Goal: Task Accomplishment & Management: Complete application form

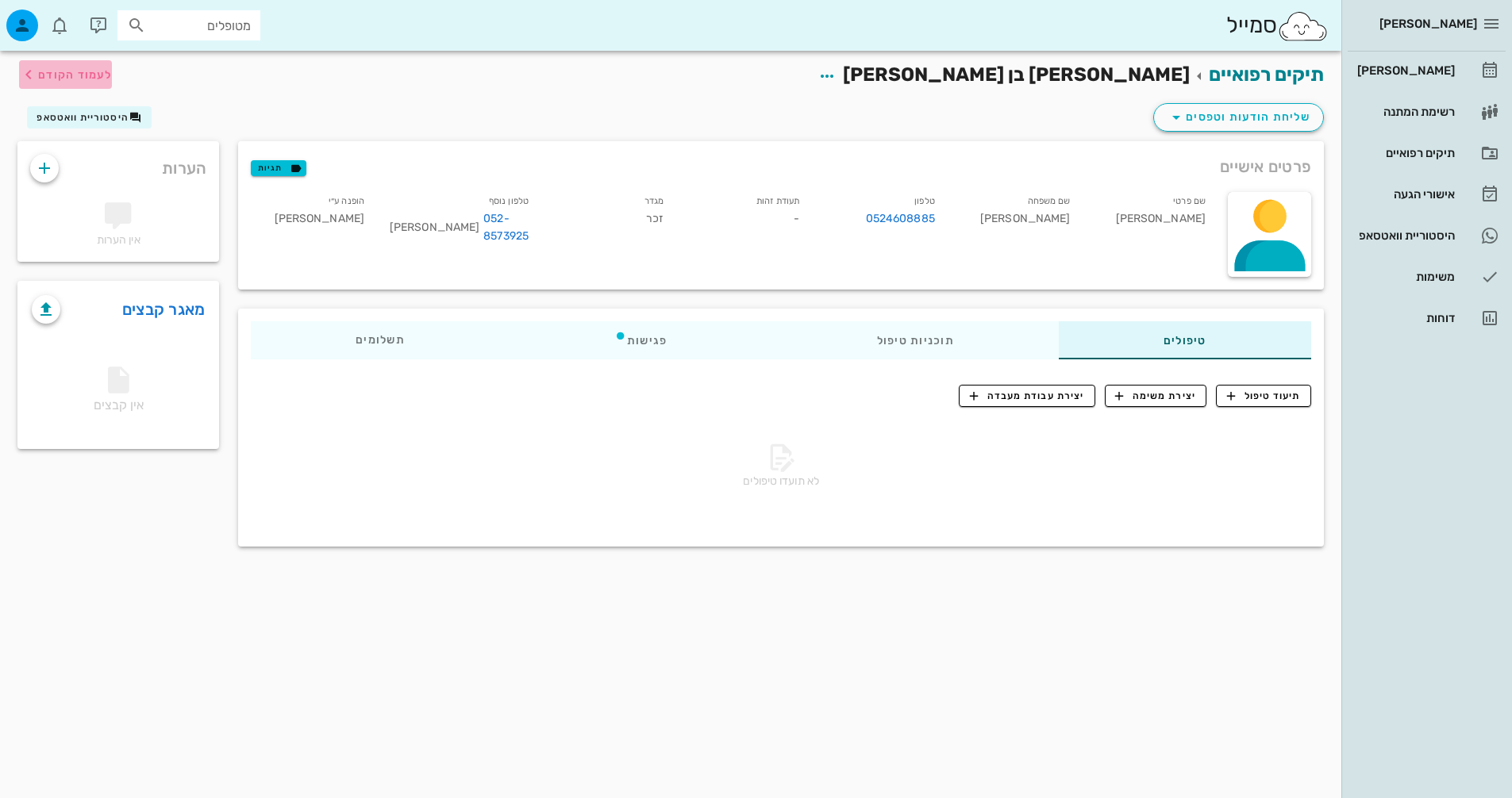
click at [89, 75] on span "לעמוד הקודם" at bounding box center [75, 75] width 74 height 14
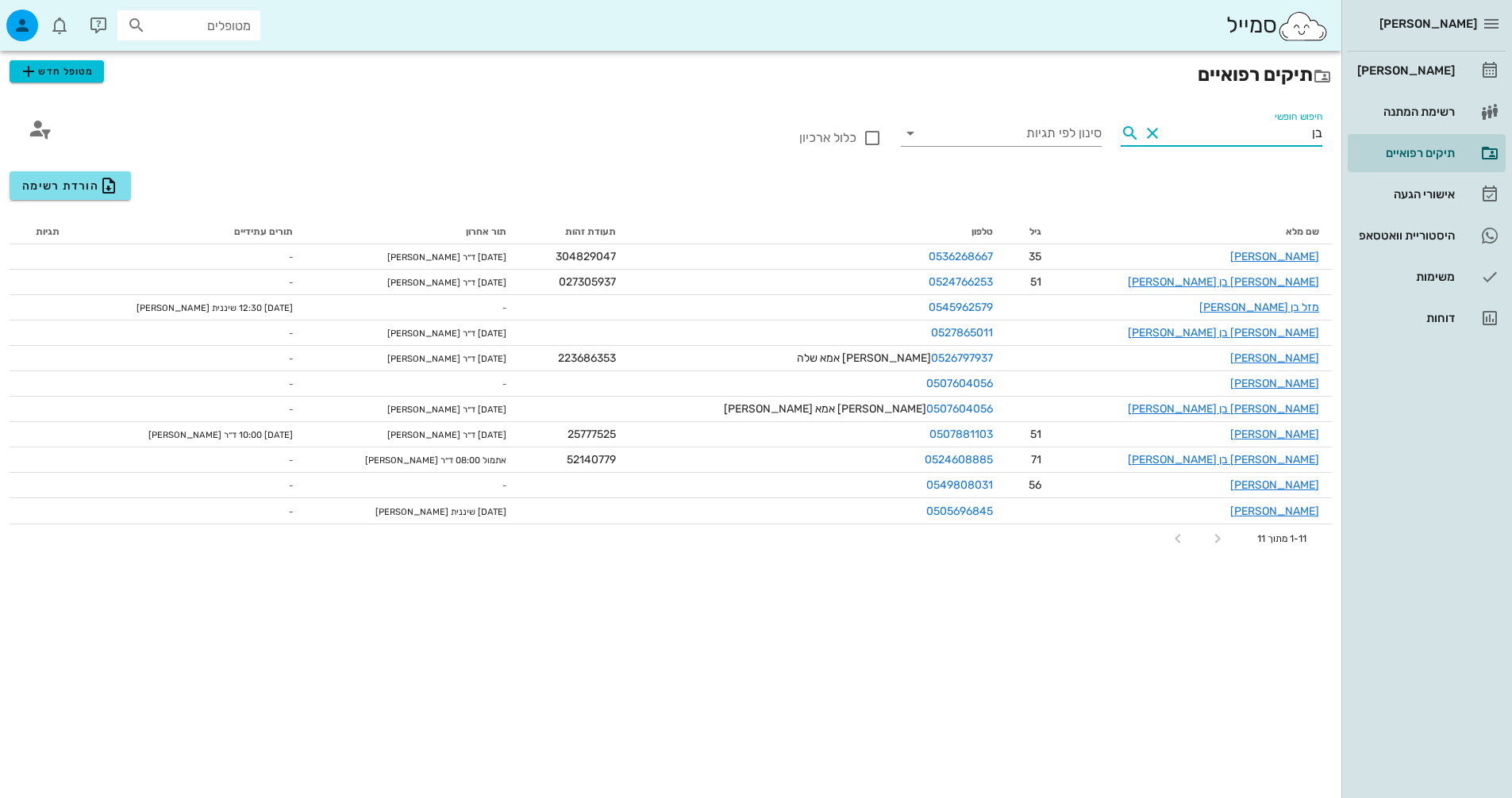
drag, startPoint x: 1249, startPoint y: 132, endPoint x: 1514, endPoint y: 148, distance: 265.5
click at [1511, 148] on html "[PERSON_NAME] יומן מרפאה רשימת המתנה תיקים רפואיים אישורי הגעה היסטוריית וואטסא…" at bounding box center [756, 399] width 1512 height 798
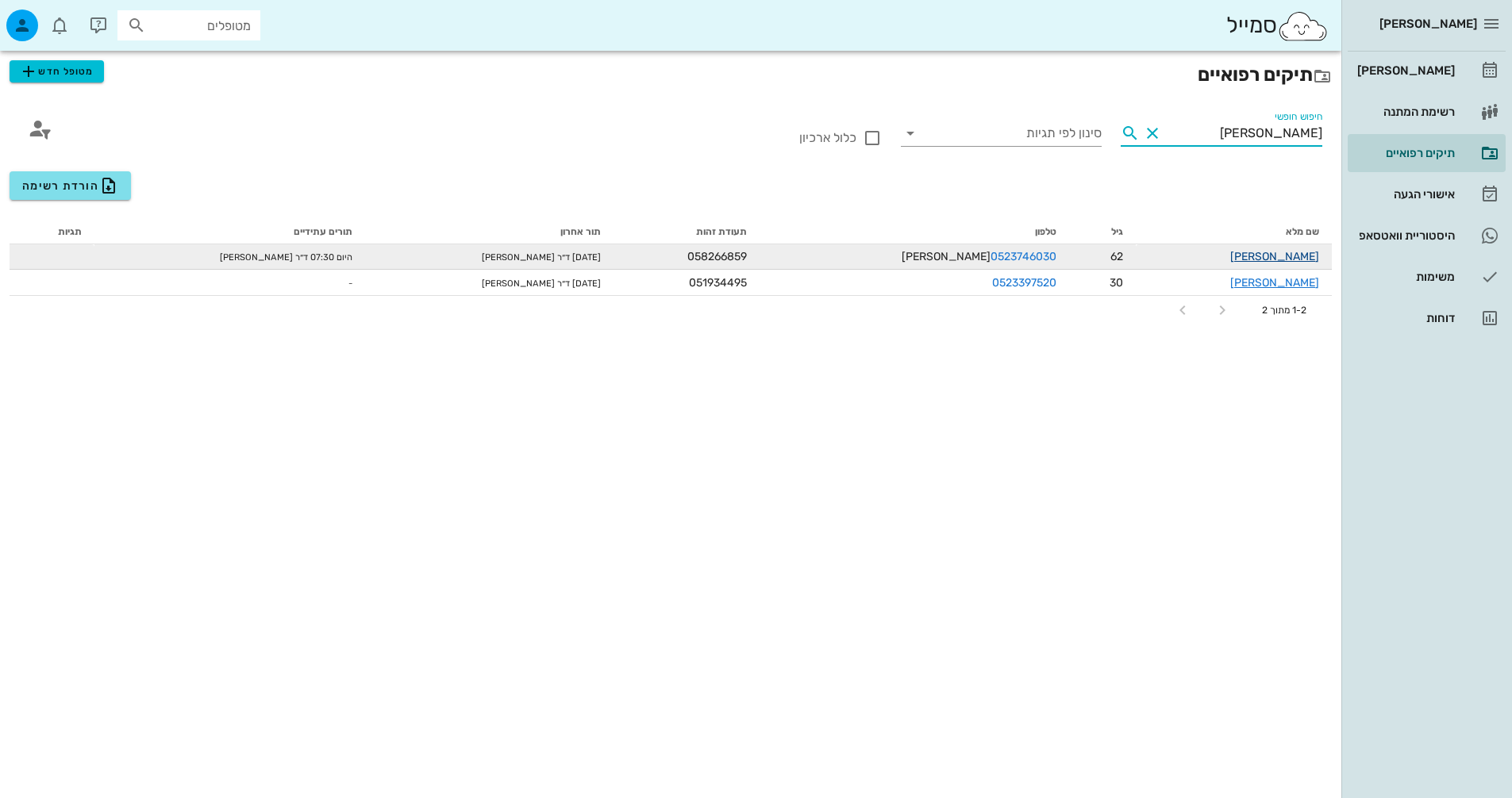
type input "ויק"
click at [1274, 257] on link "ויקטור גואטה" at bounding box center [1274, 257] width 89 height 14
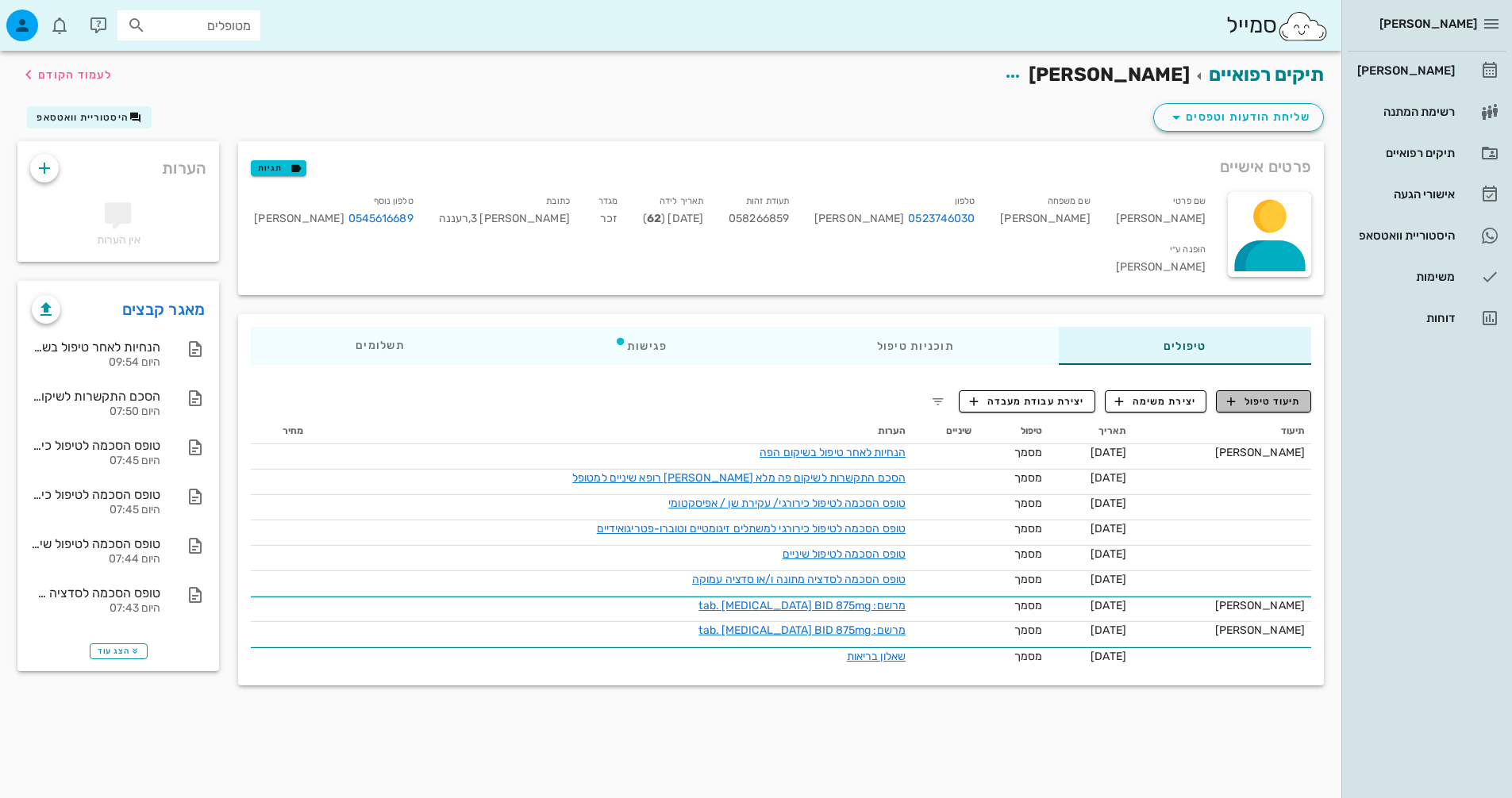
click at [1269, 394] on span "תיעוד טיפול" at bounding box center [1264, 401] width 74 height 14
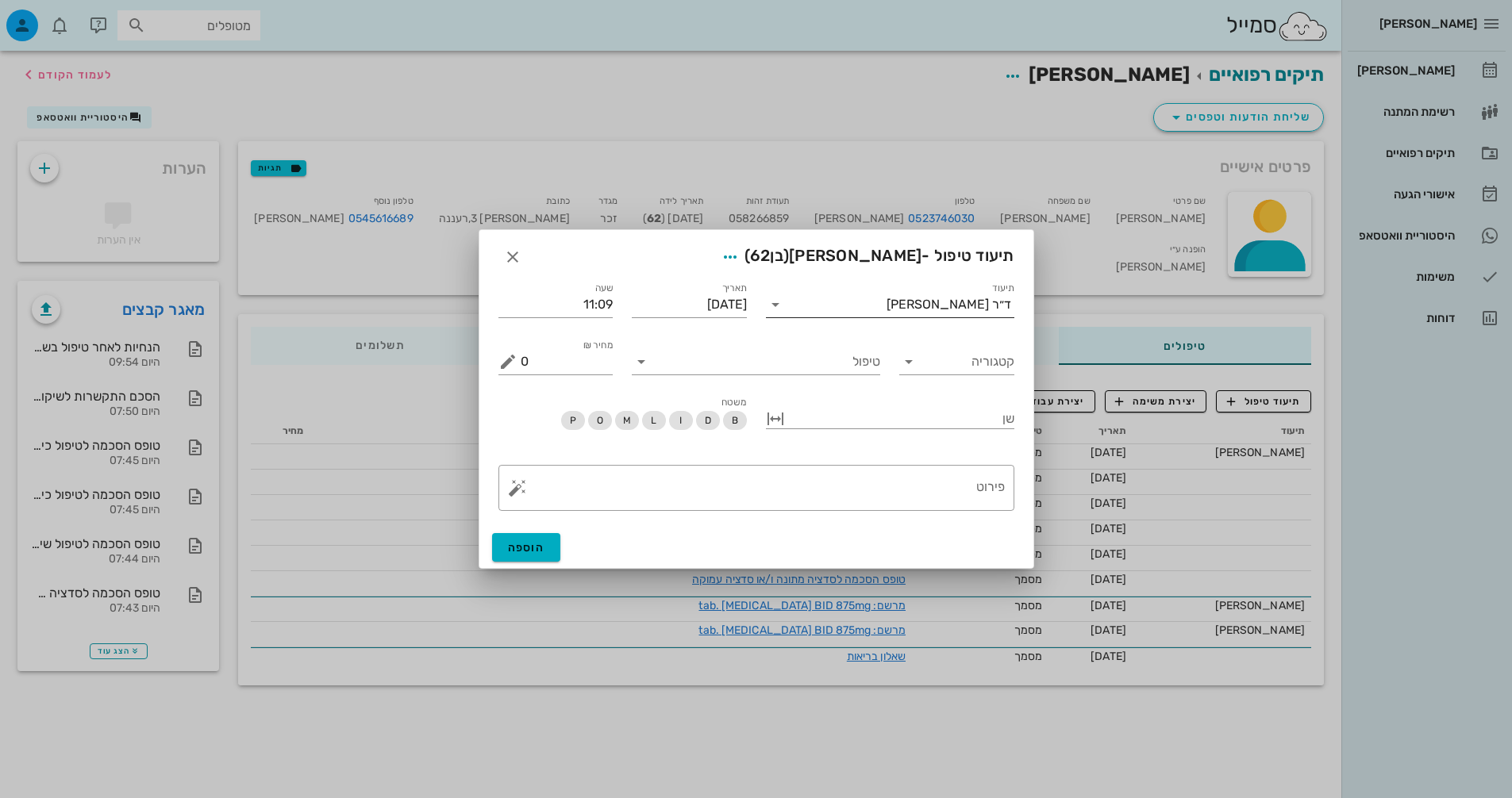
click at [937, 301] on div "ד״ר [PERSON_NAME]" at bounding box center [949, 304] width 124 height 14
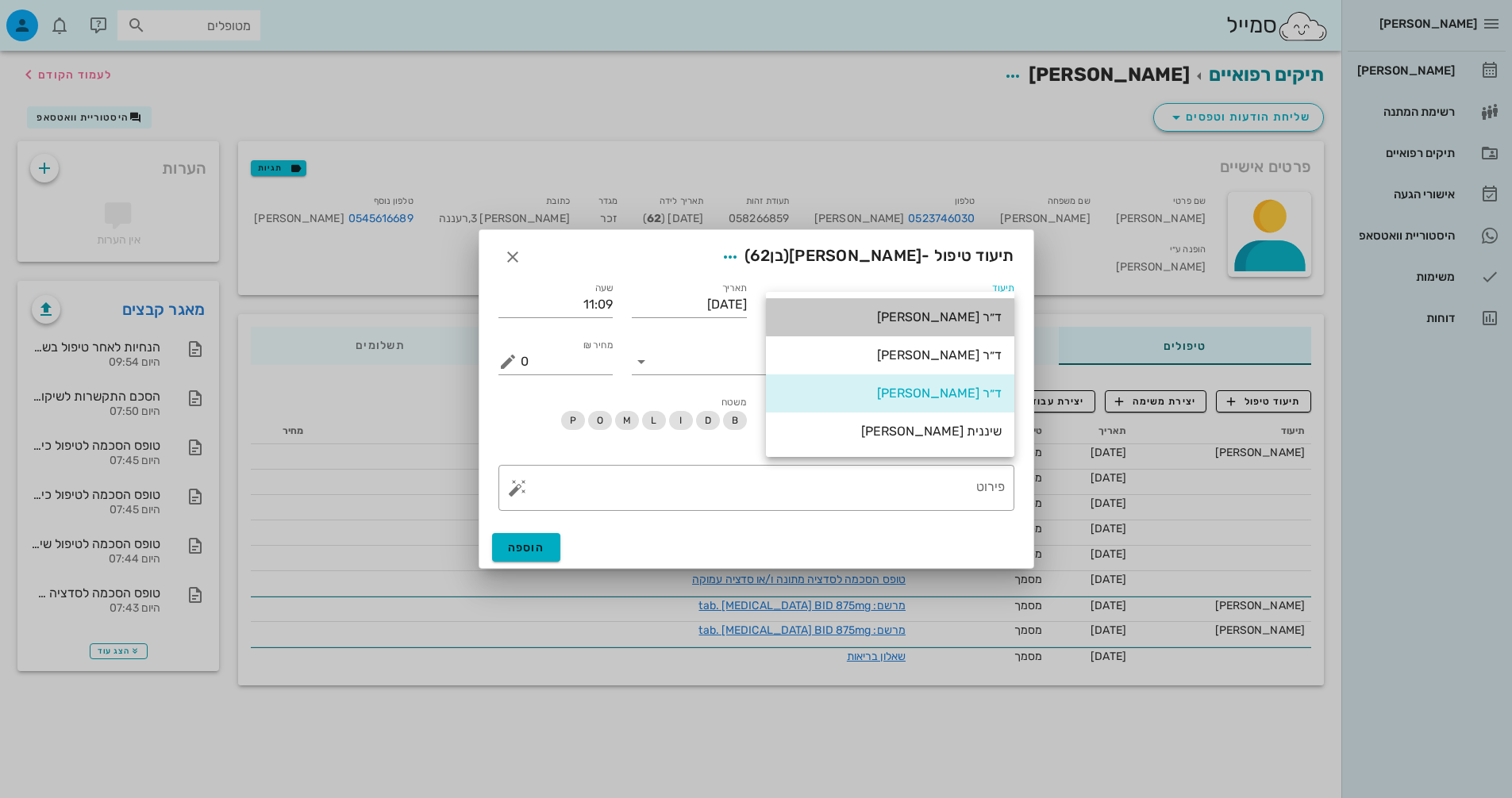
click at [937, 301] on div "ד״ר ג׳מיל ביאדסה" at bounding box center [890, 317] width 223 height 34
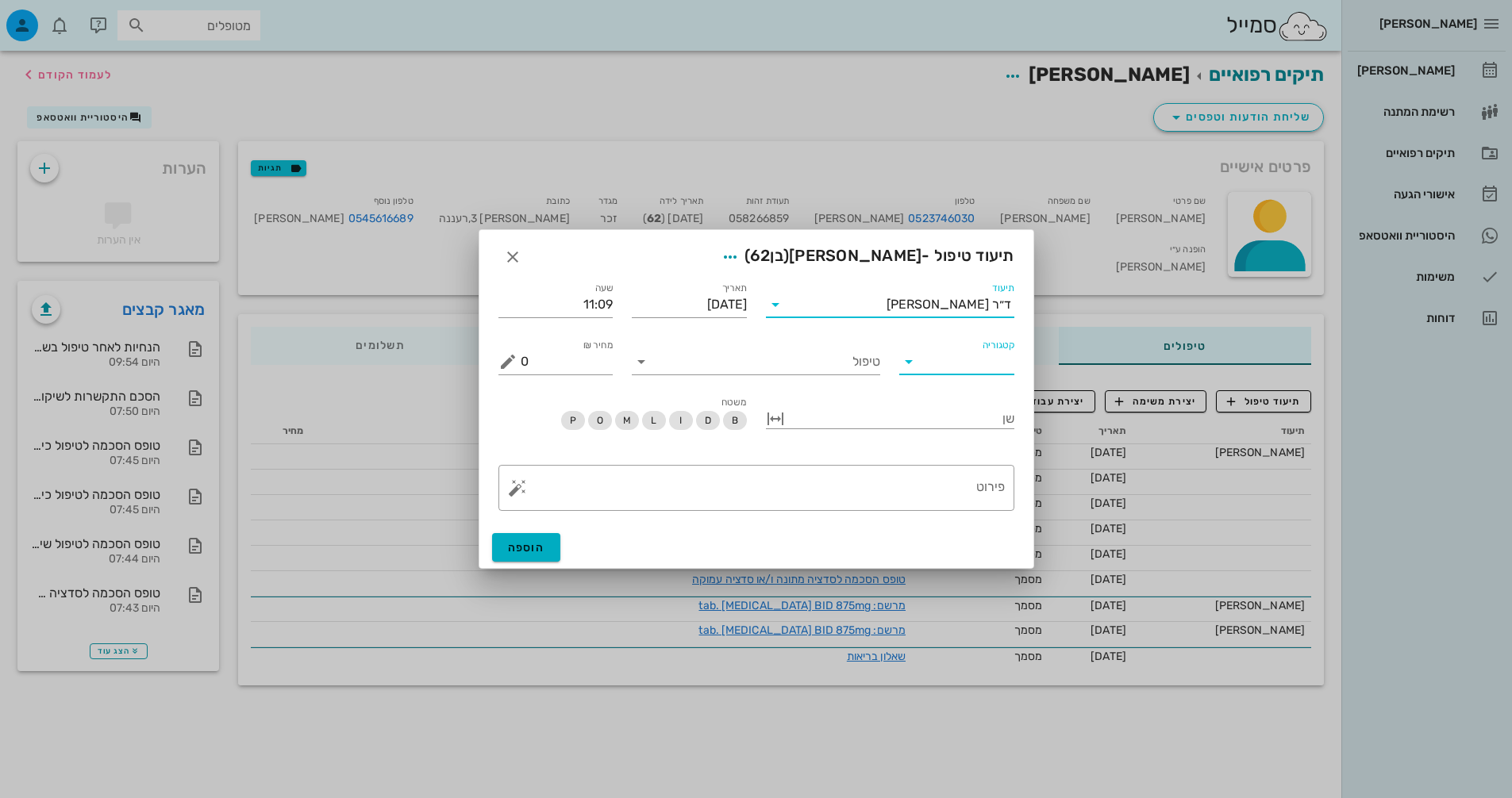
click at [949, 354] on input "קטגוריה" at bounding box center [969, 362] width 89 height 26
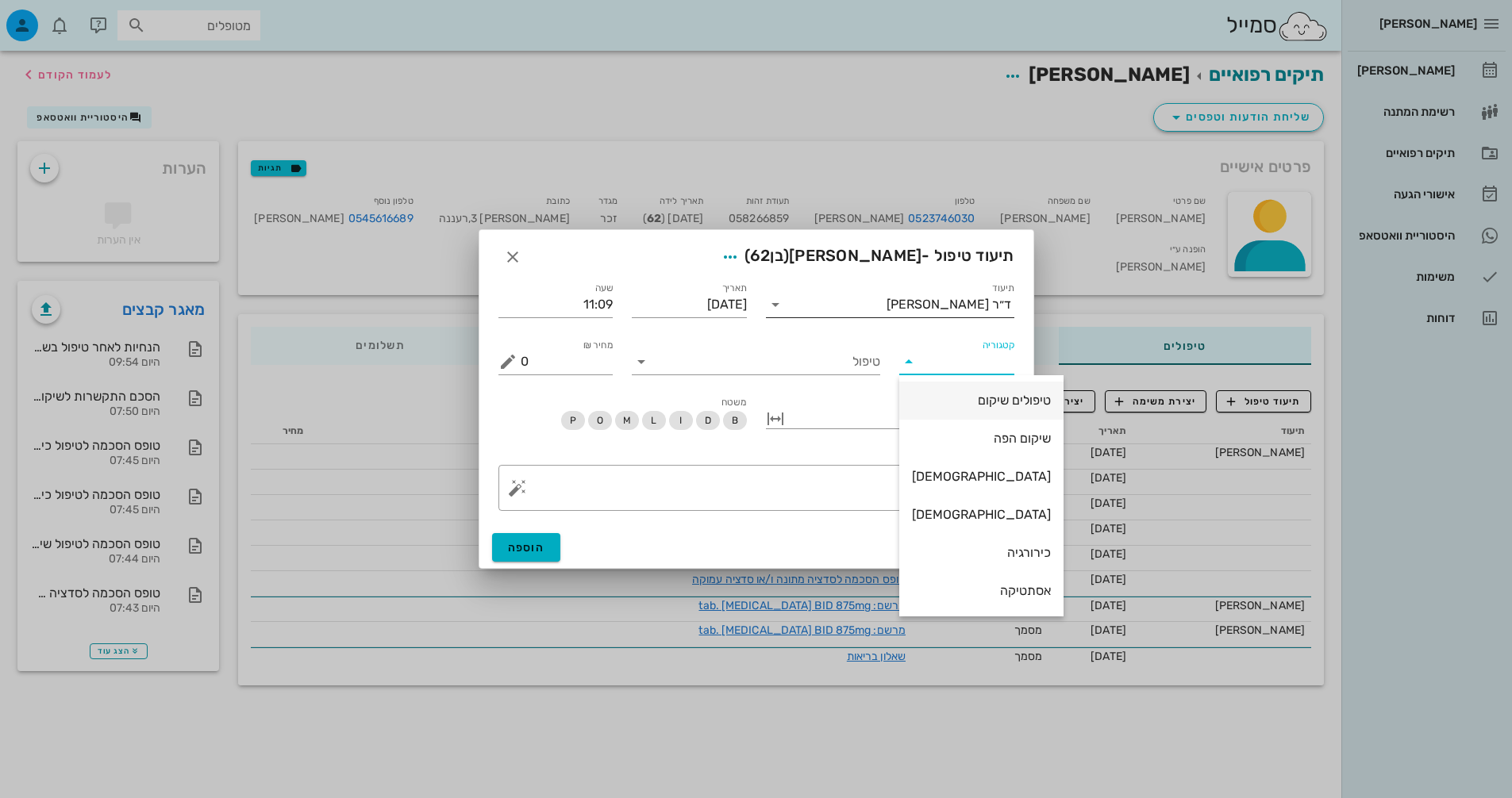
click at [974, 403] on div "טיפולים שיקום" at bounding box center [981, 400] width 139 height 15
type input "טיפולים שיקום"
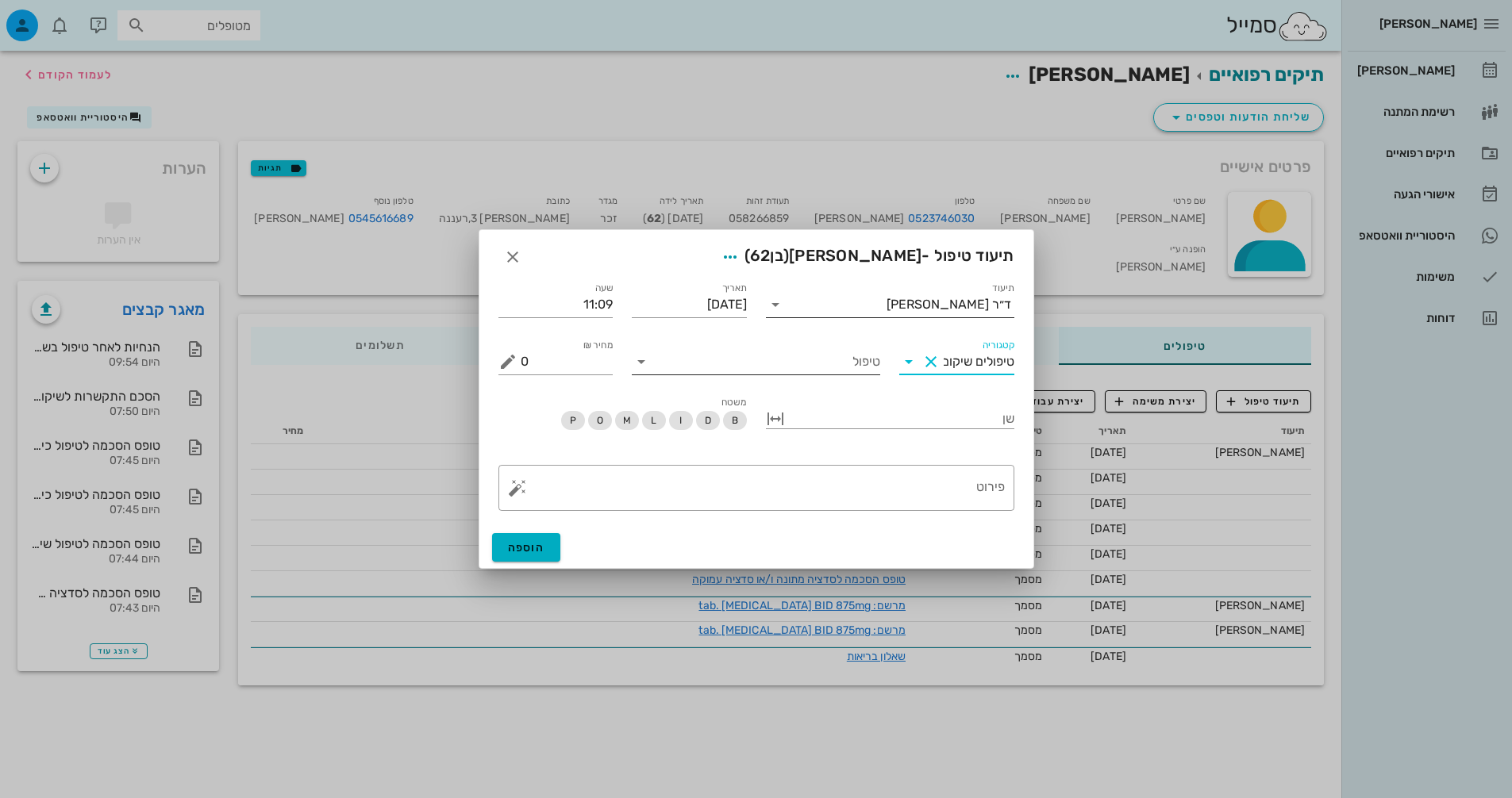
click at [843, 358] on input "טיפול" at bounding box center [767, 362] width 227 height 26
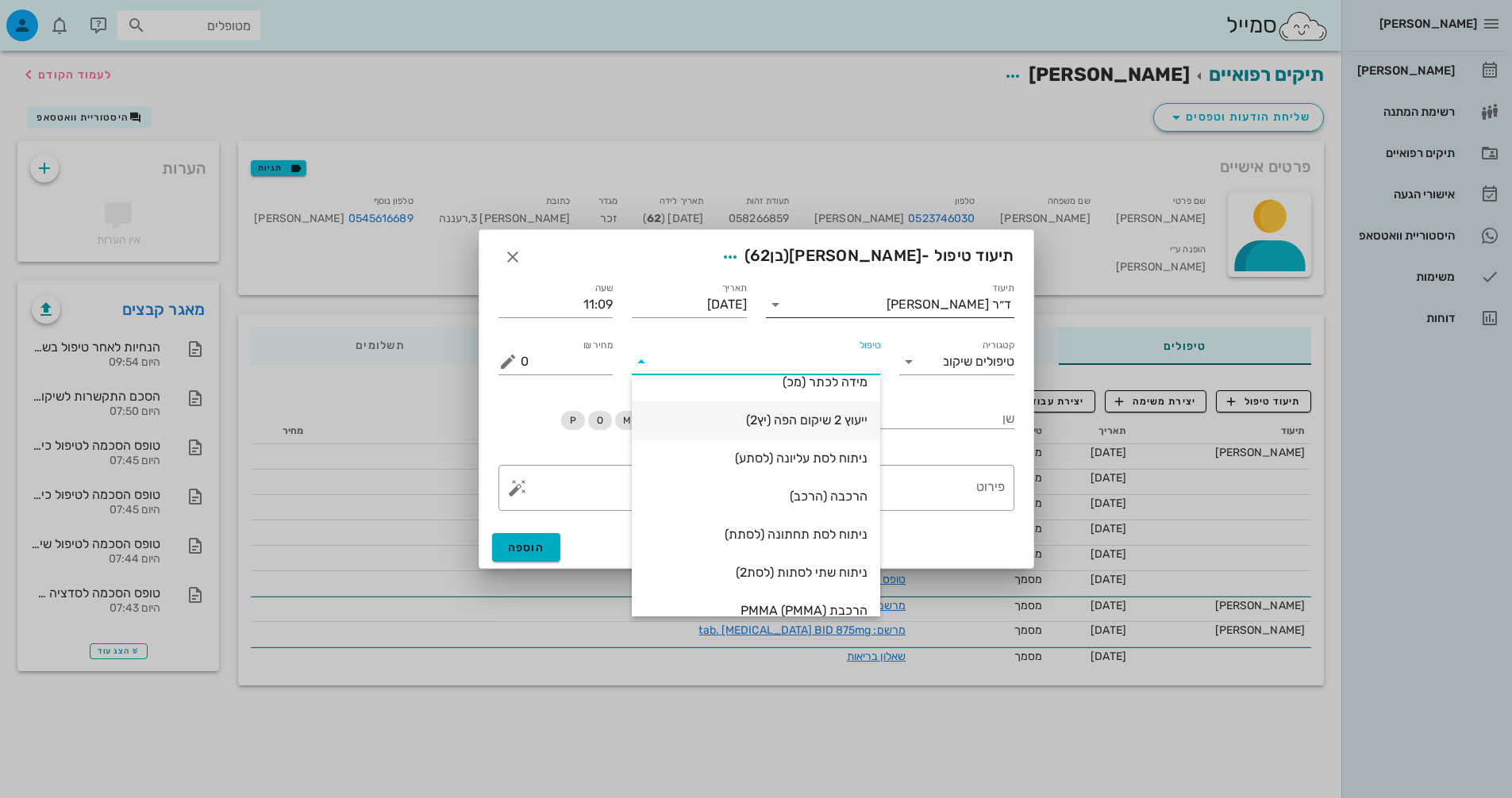
scroll to position [158, 0]
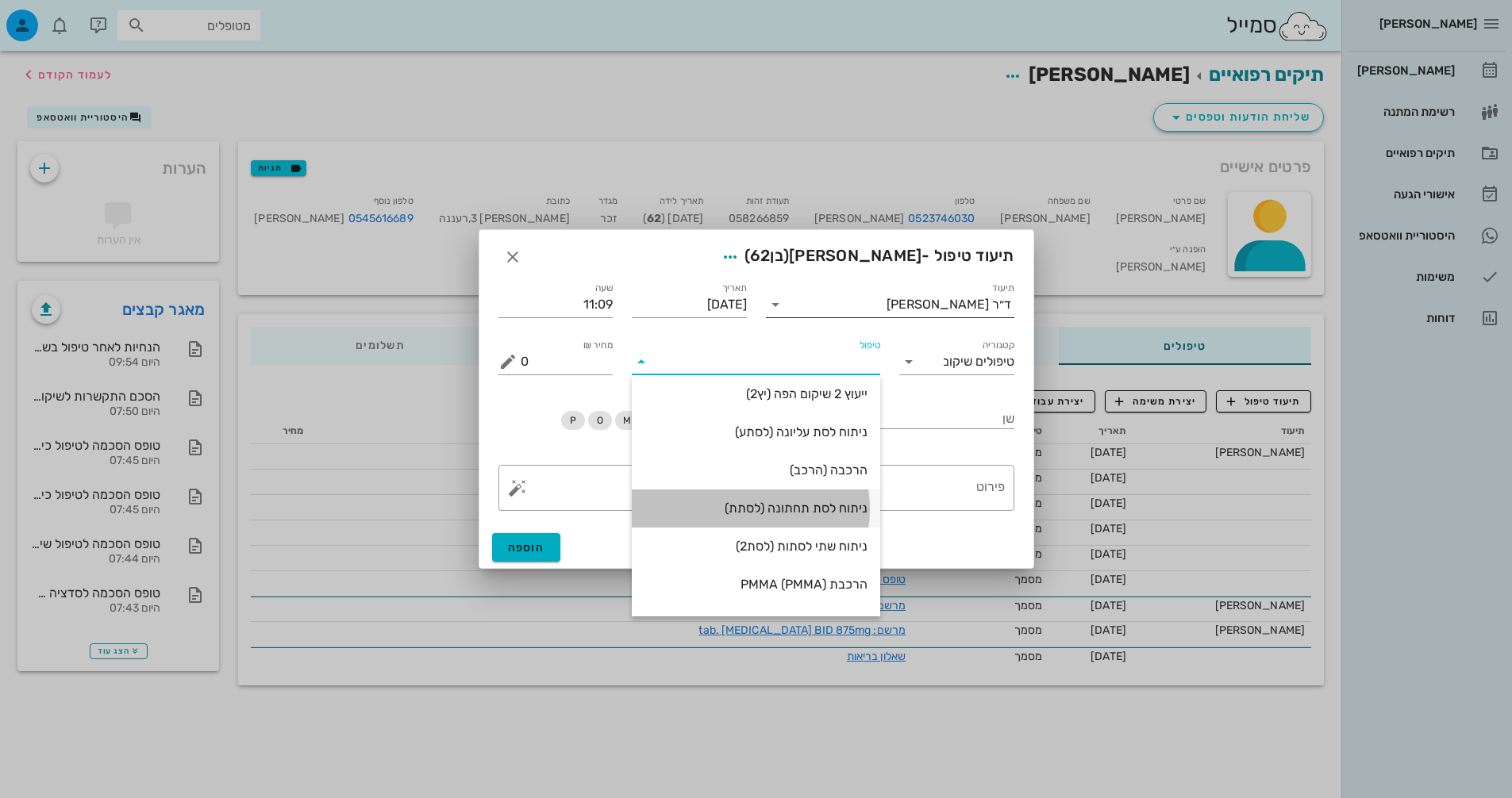
click at [812, 512] on div "ניתוח לסת תחתונה (לסתת)" at bounding box center [756, 508] width 223 height 15
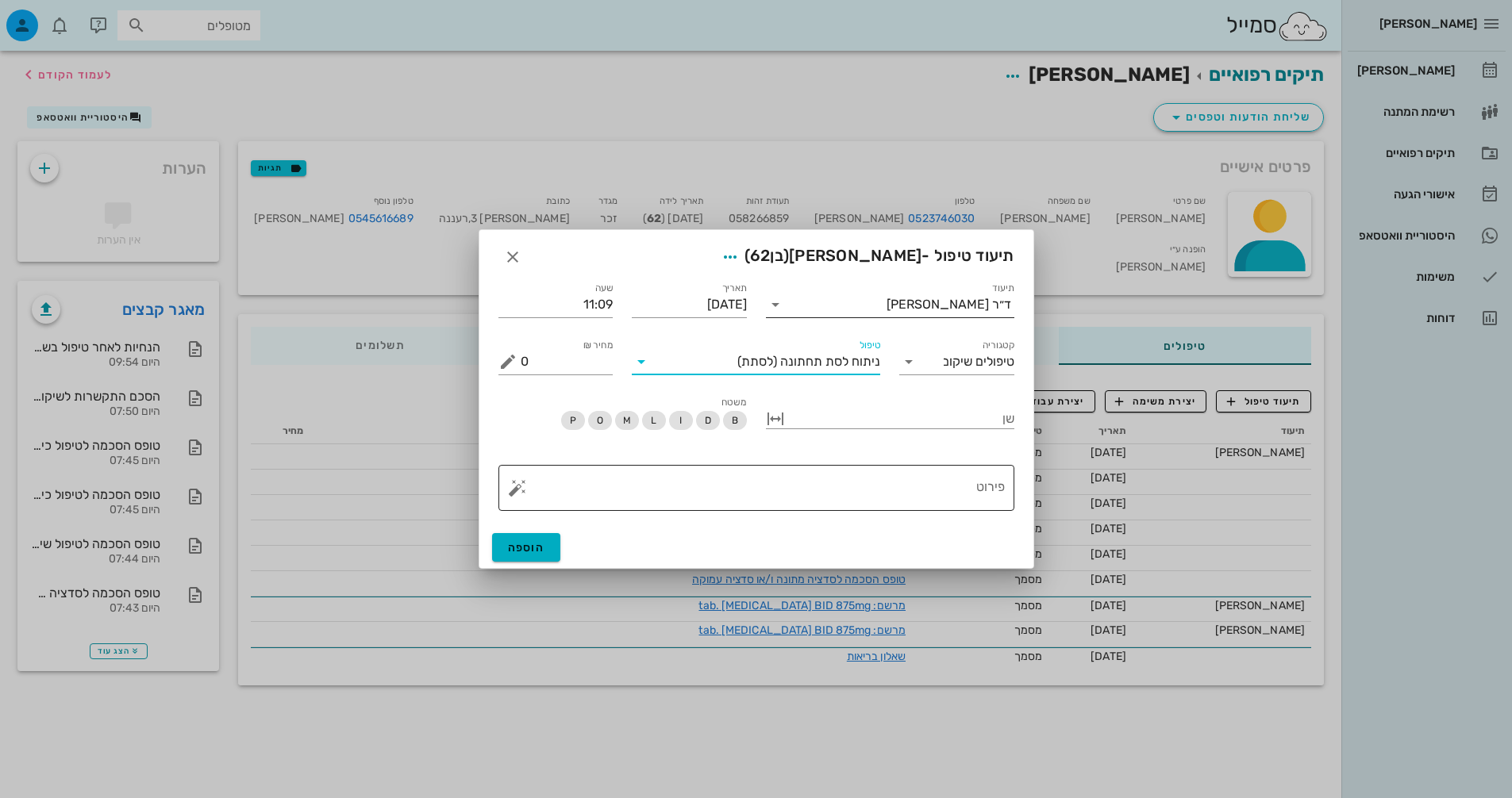
click at [634, 491] on textarea "פירוט" at bounding box center [762, 491] width 484 height 38
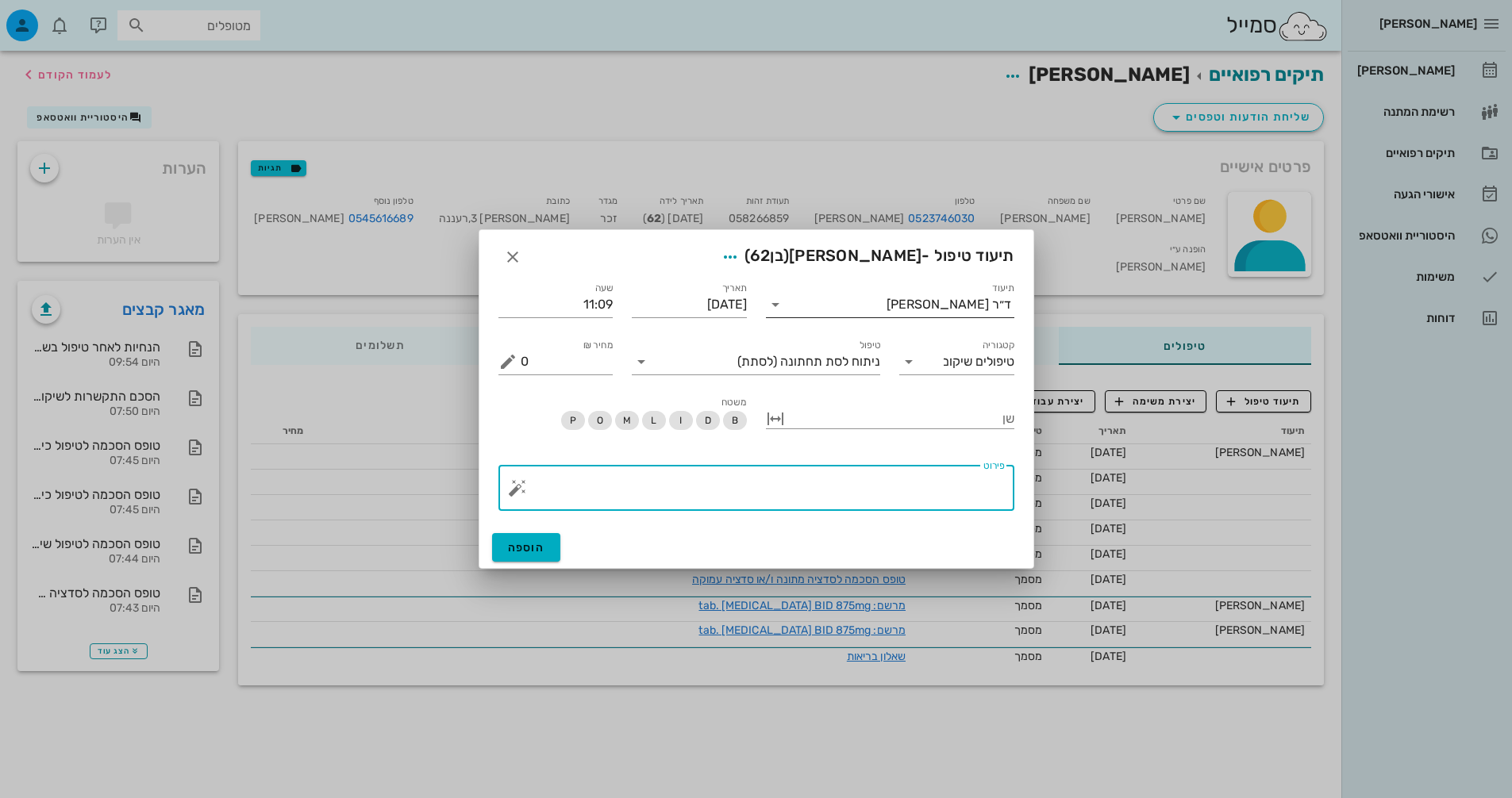
click at [520, 493] on button "button" at bounding box center [517, 488] width 19 height 19
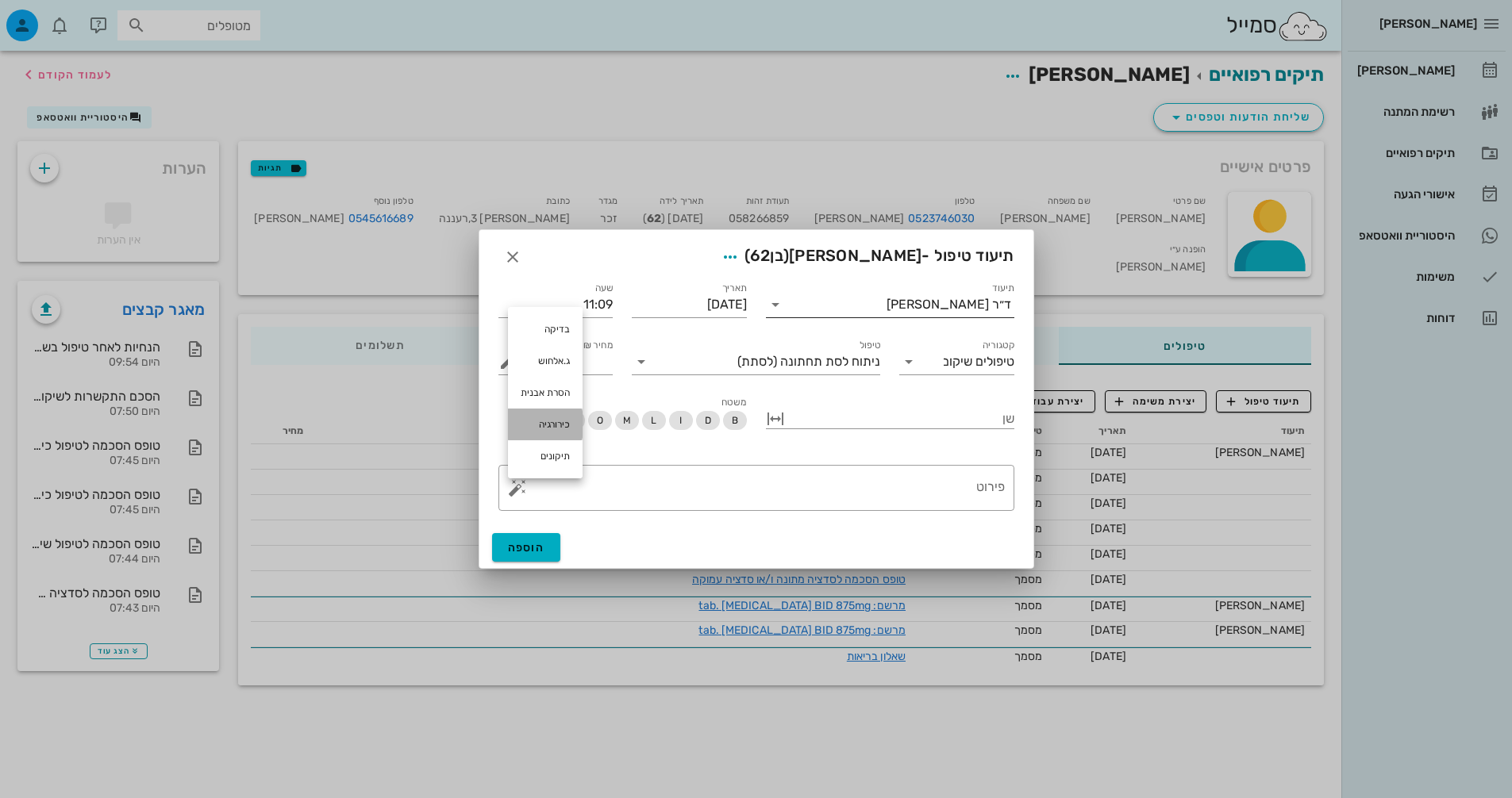
click at [555, 422] on div "כירורגיה" at bounding box center [545, 424] width 75 height 32
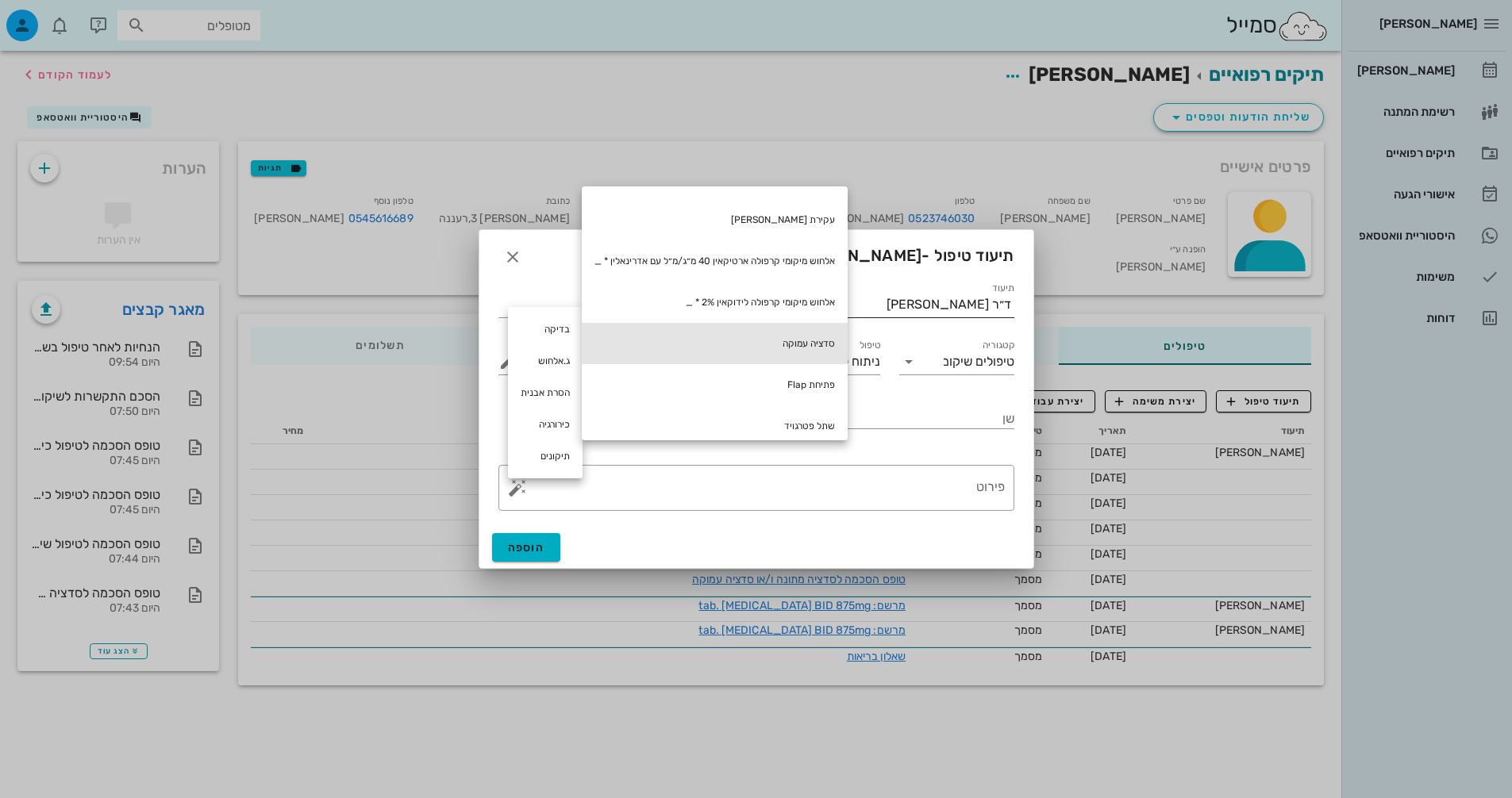
click at [792, 347] on div "סדציה עמוקה" at bounding box center [715, 343] width 266 height 41
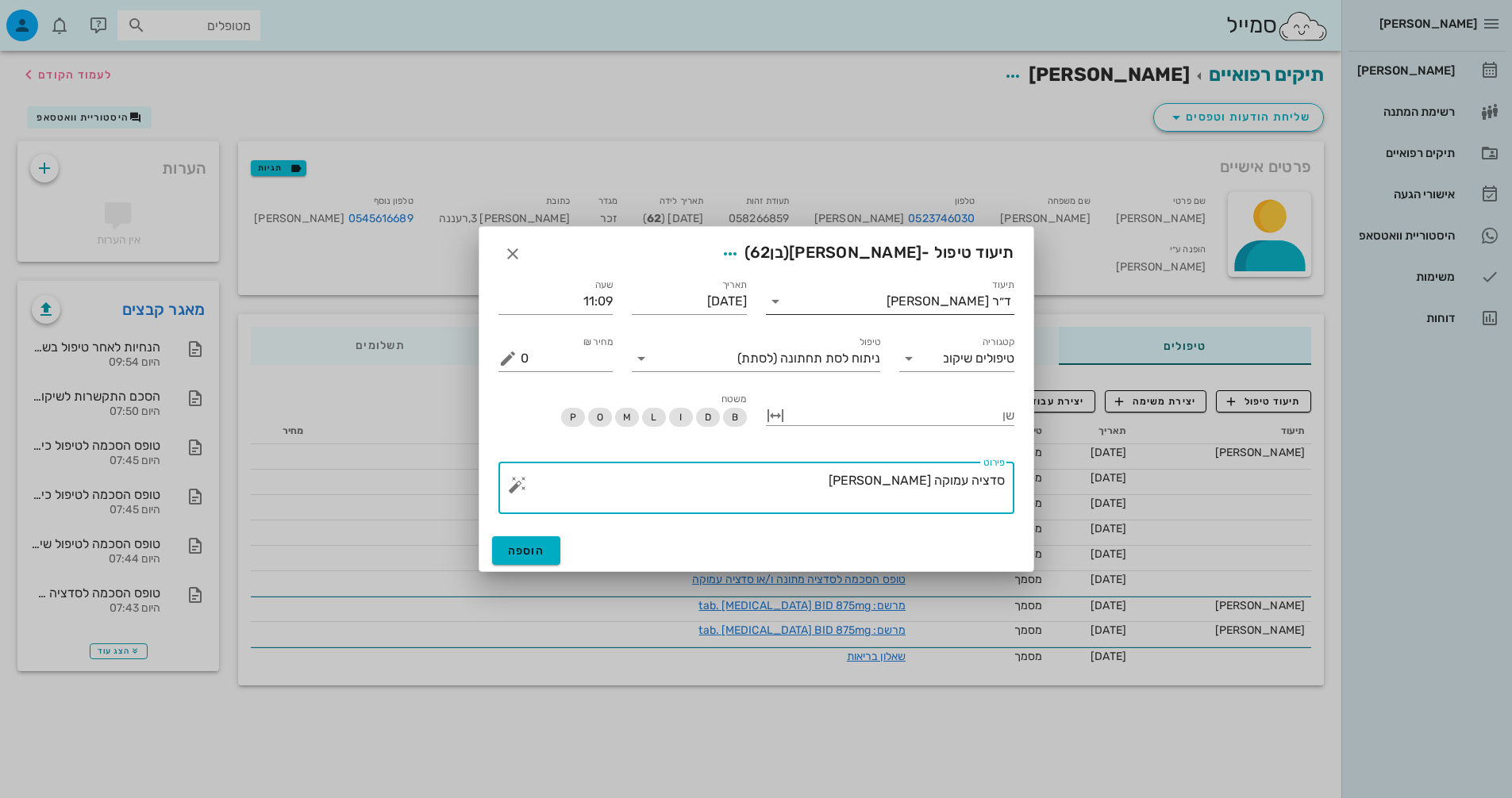
click at [520, 487] on button "button" at bounding box center [517, 485] width 19 height 19
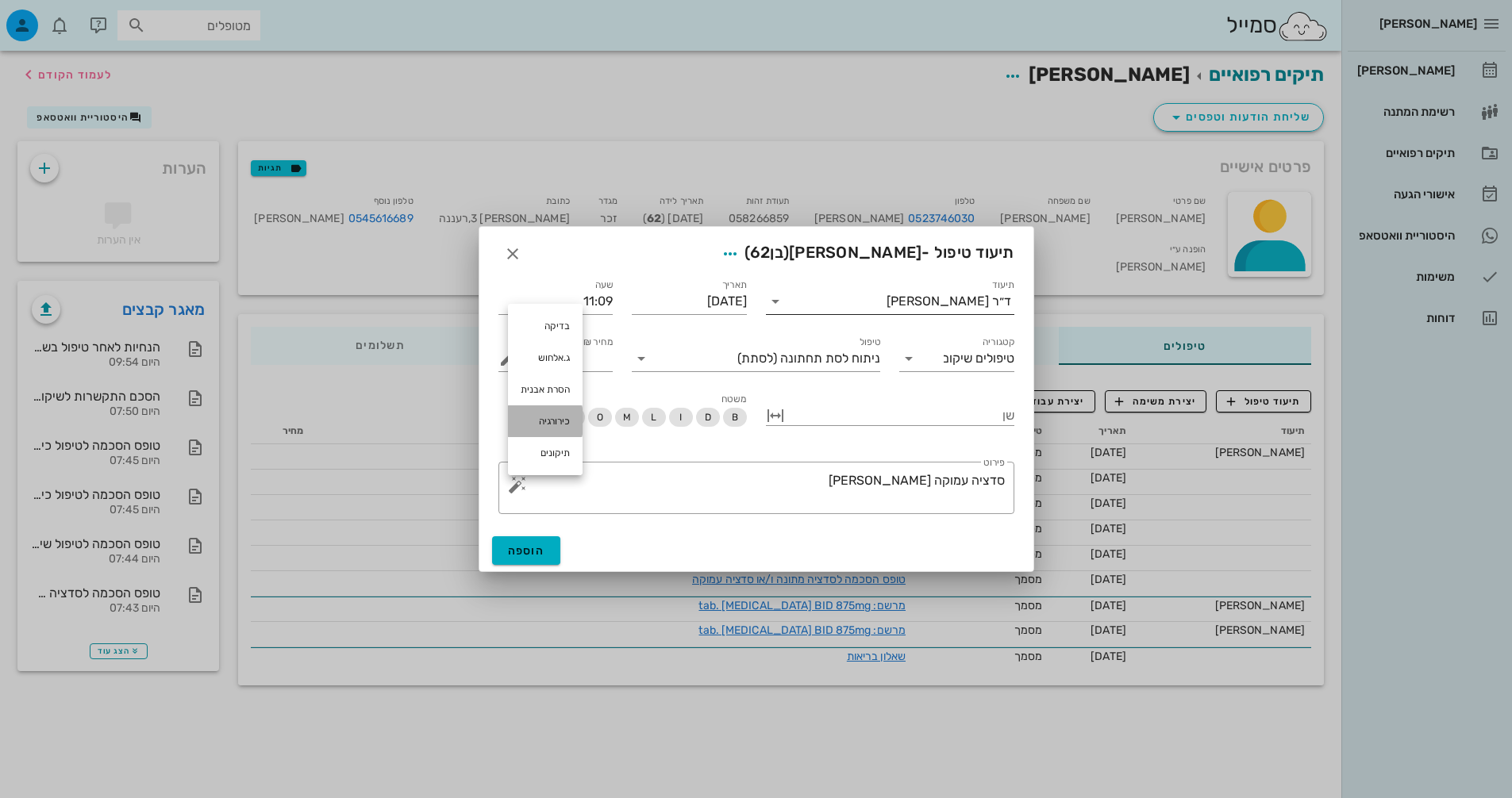
click at [544, 427] on div "כירורגיה" at bounding box center [545, 421] width 75 height 32
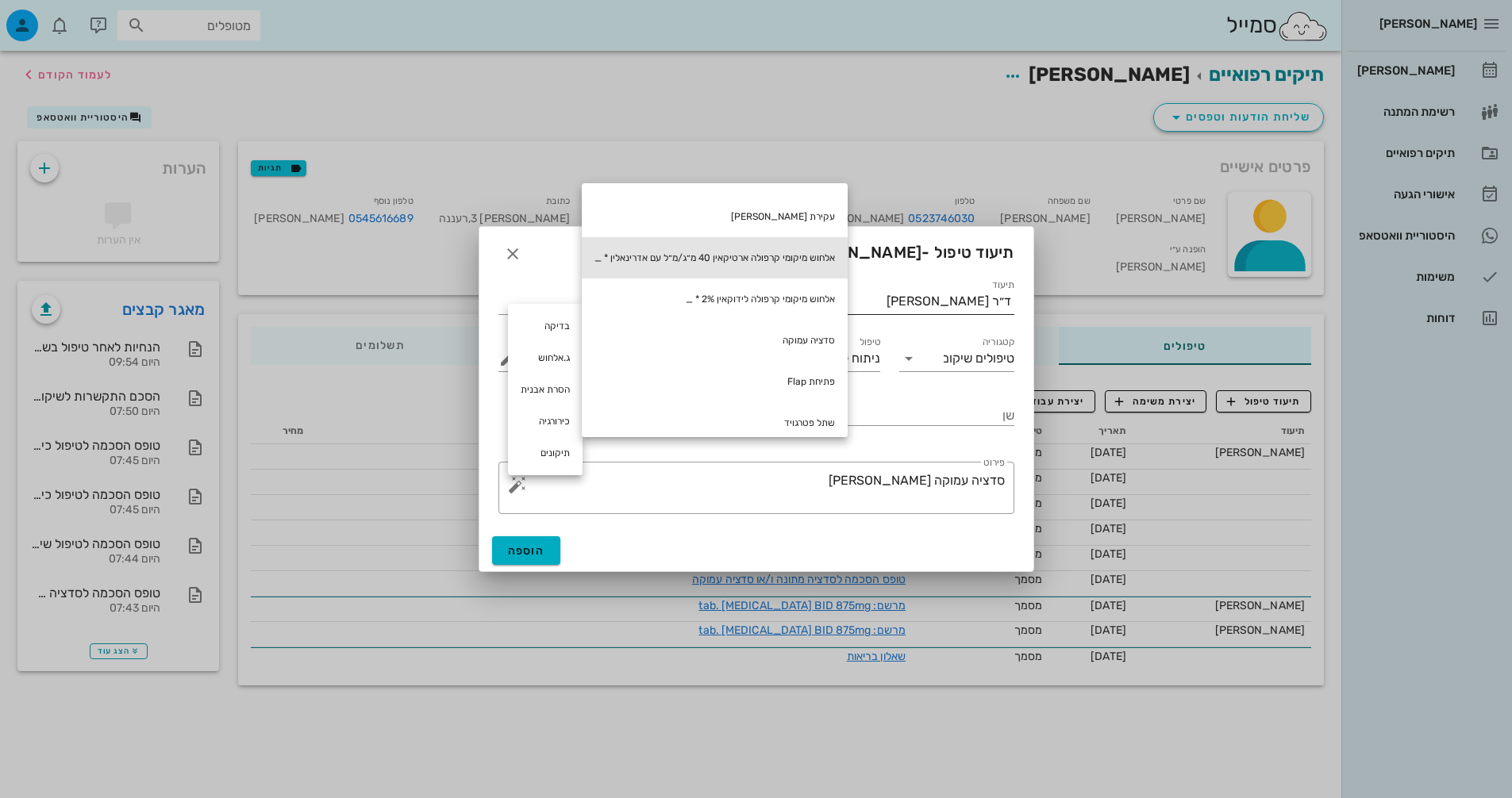
click at [747, 262] on div "אלחוש מיקומי קרפולה ארטיקאין 40 מ״ג/מ״ל עם אדרינאלין * _" at bounding box center [715, 258] width 266 height 41
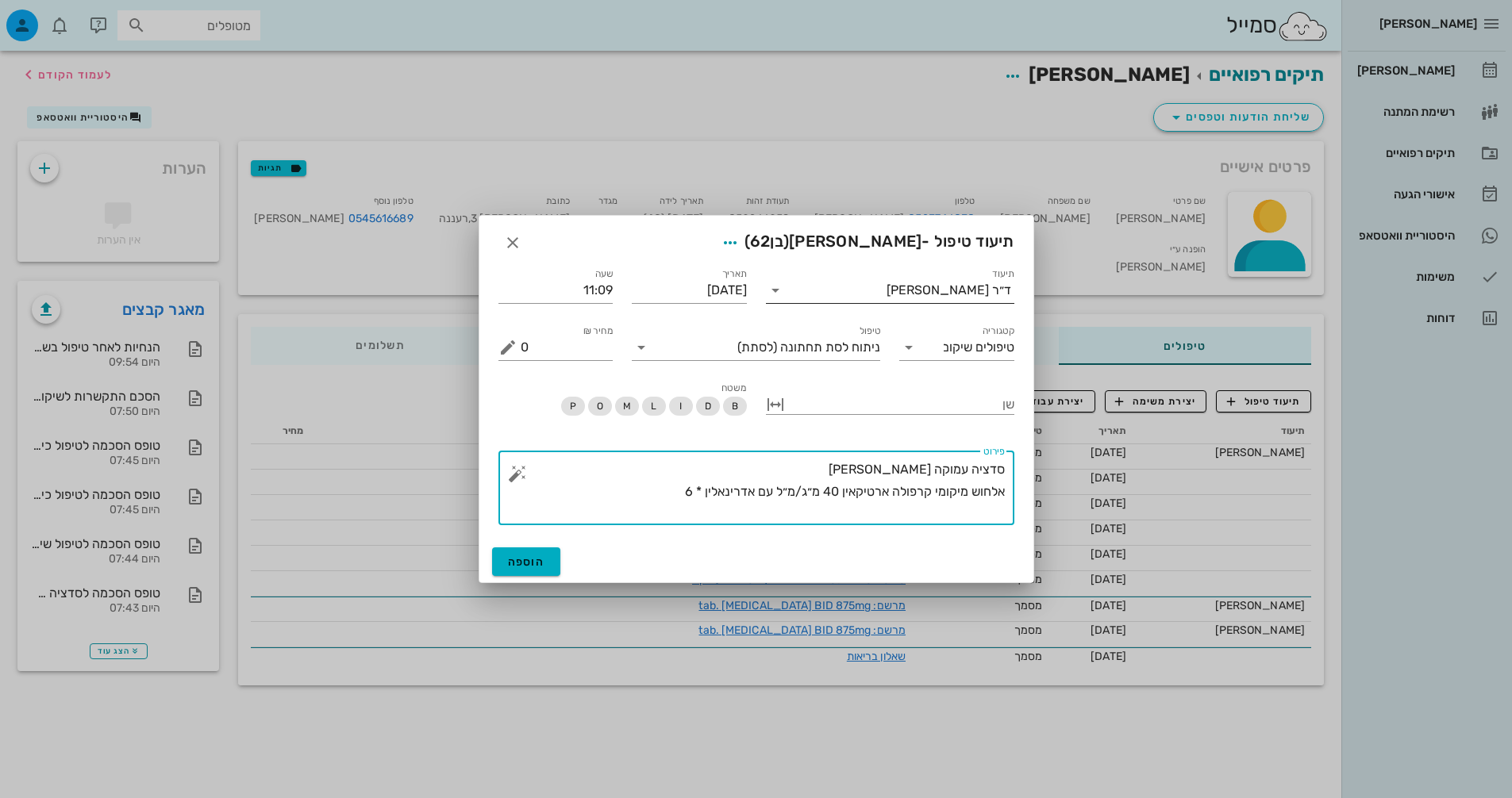
click at [518, 480] on button "button" at bounding box center [517, 474] width 19 height 19
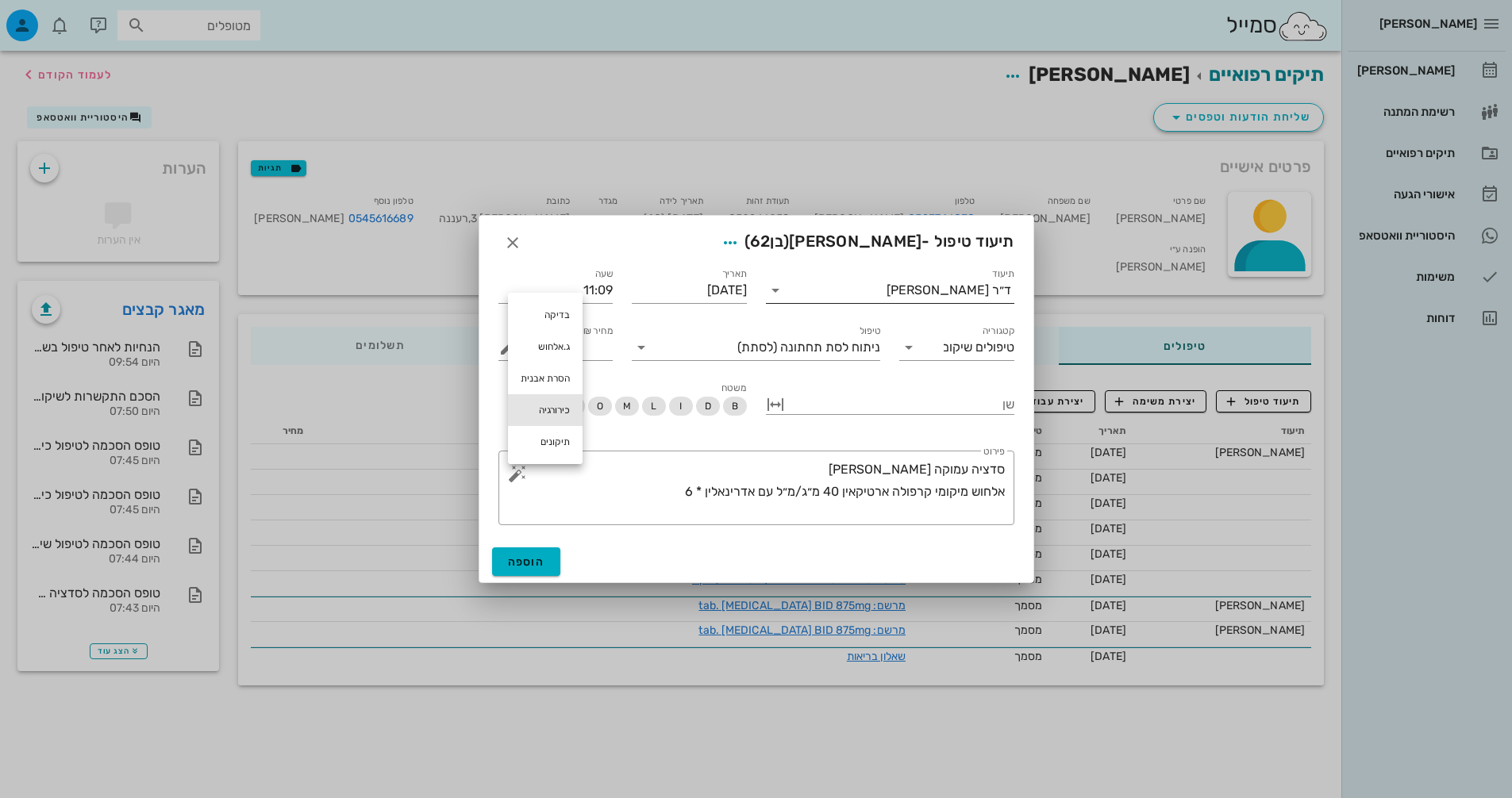
click at [558, 412] on div "כירורגיה" at bounding box center [545, 410] width 75 height 32
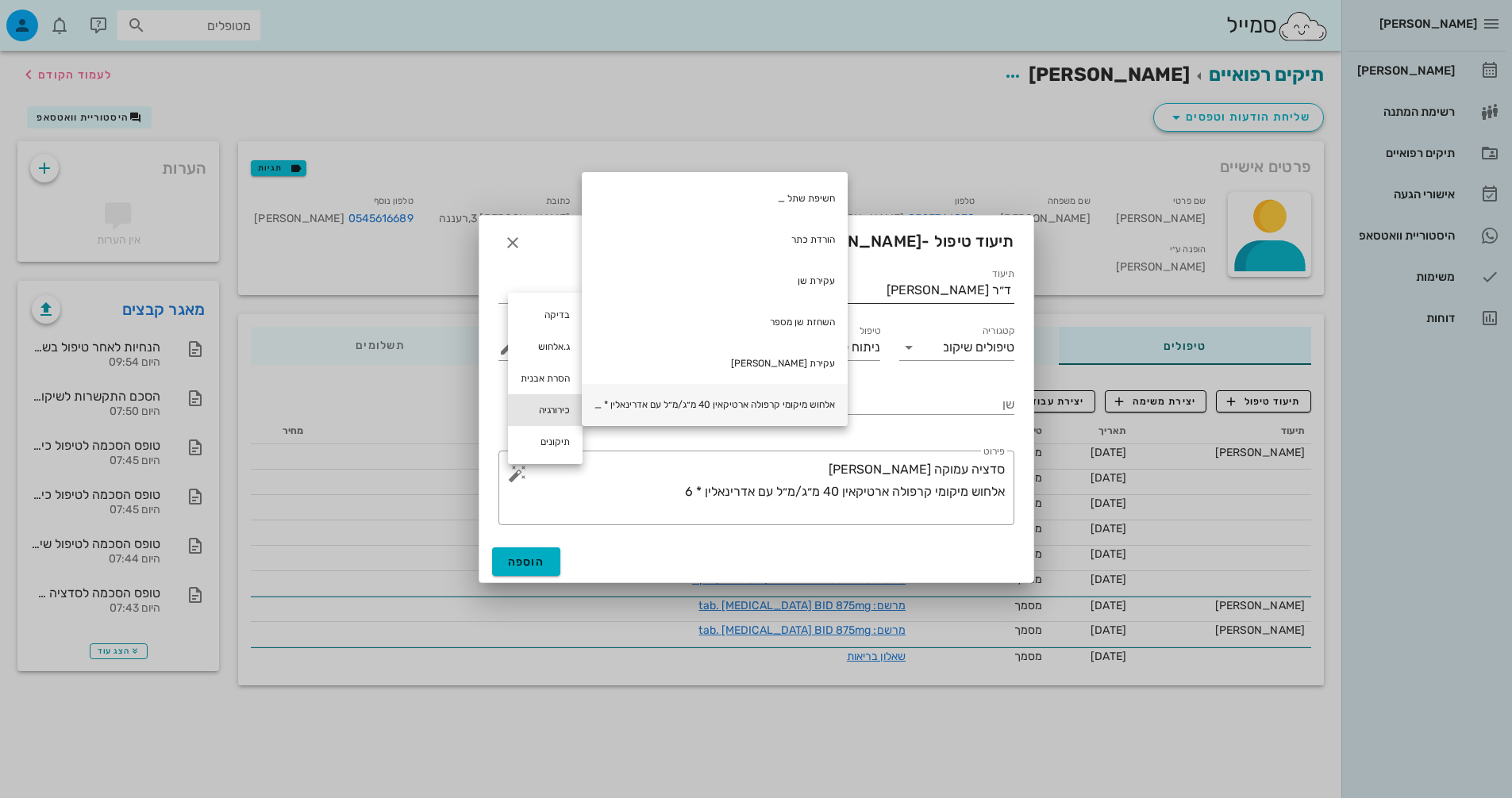
scroll to position [0, 0]
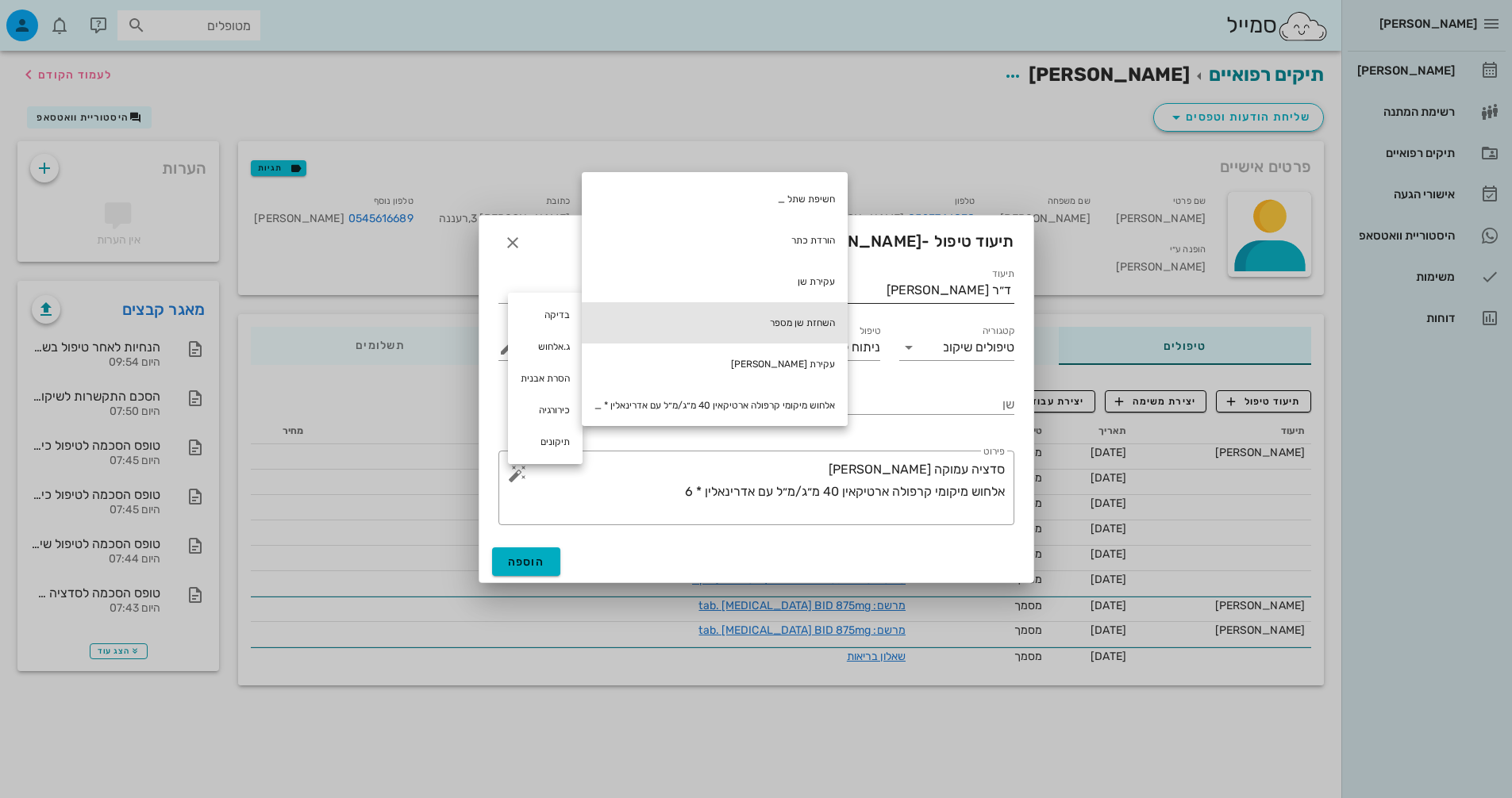
click at [804, 317] on div "השחזת שן מספר" at bounding box center [715, 323] width 266 height 41
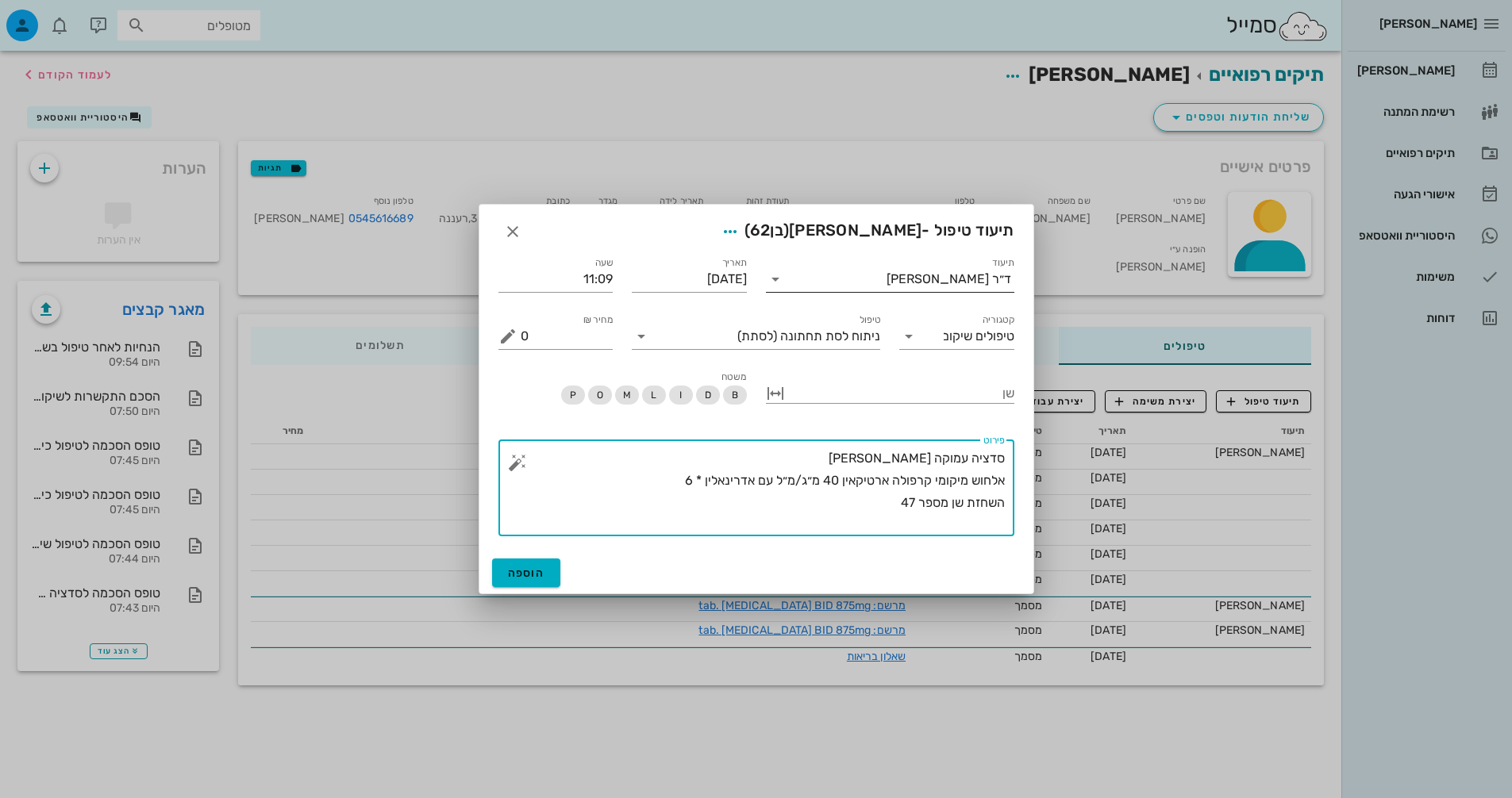
click at [513, 456] on button "button" at bounding box center [517, 462] width 19 height 19
click at [872, 514] on textarea "סדציה עמוקה דר משולם בכר אלחוש מיקומי קרפולה ארטיקאין 40 מ״ג/מ״ל עם אדרינאלין *…" at bounding box center [762, 492] width 484 height 89
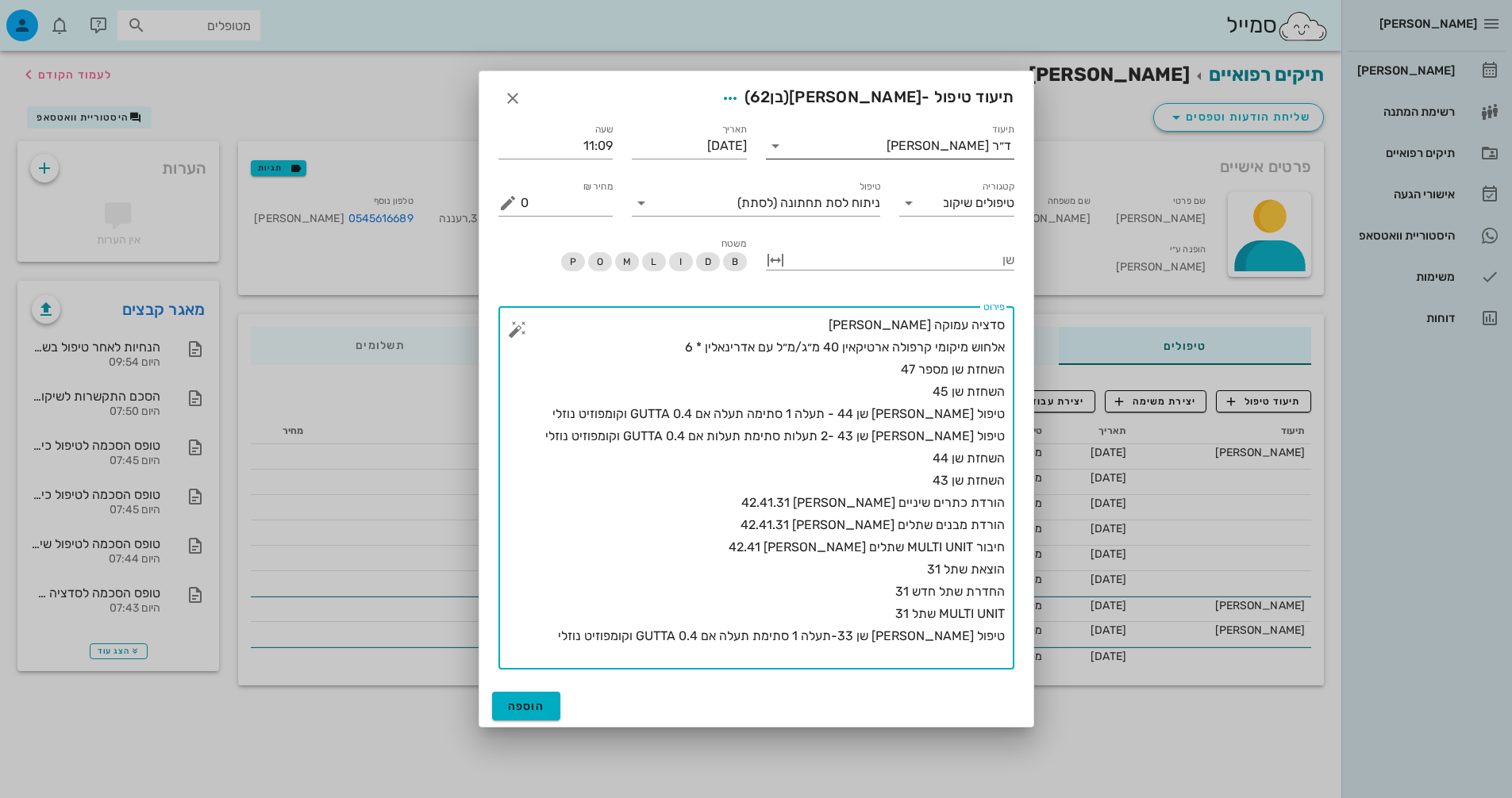
type textarea "סדציה עמוקה דר משולם בכר אלחוש מיקומי קרפולה ארטיקאין 40 מ״ג/מ״ל עם אדרינאלין *…"
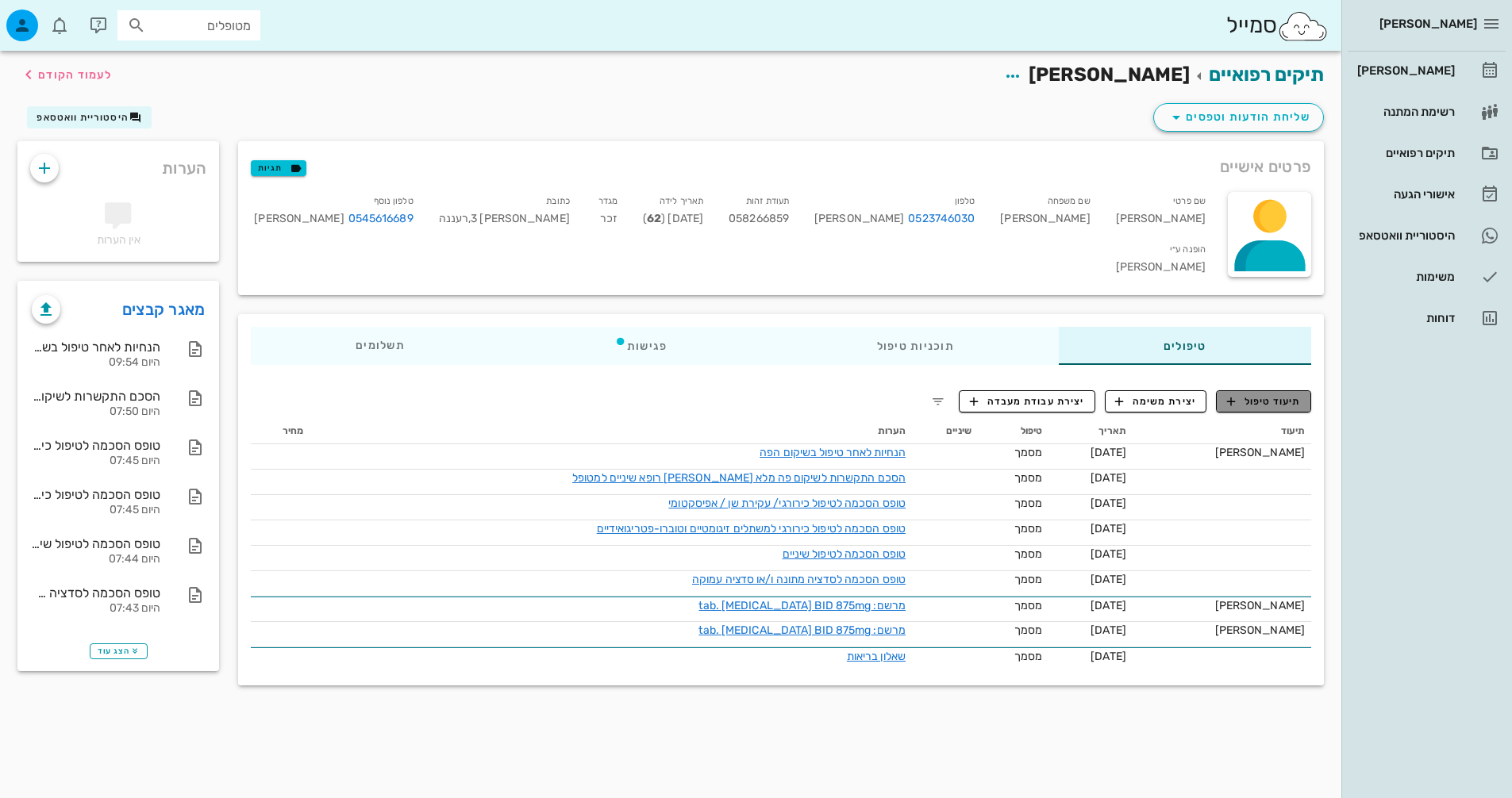
click at [1276, 394] on span "תיעוד טיפול" at bounding box center [1264, 401] width 74 height 14
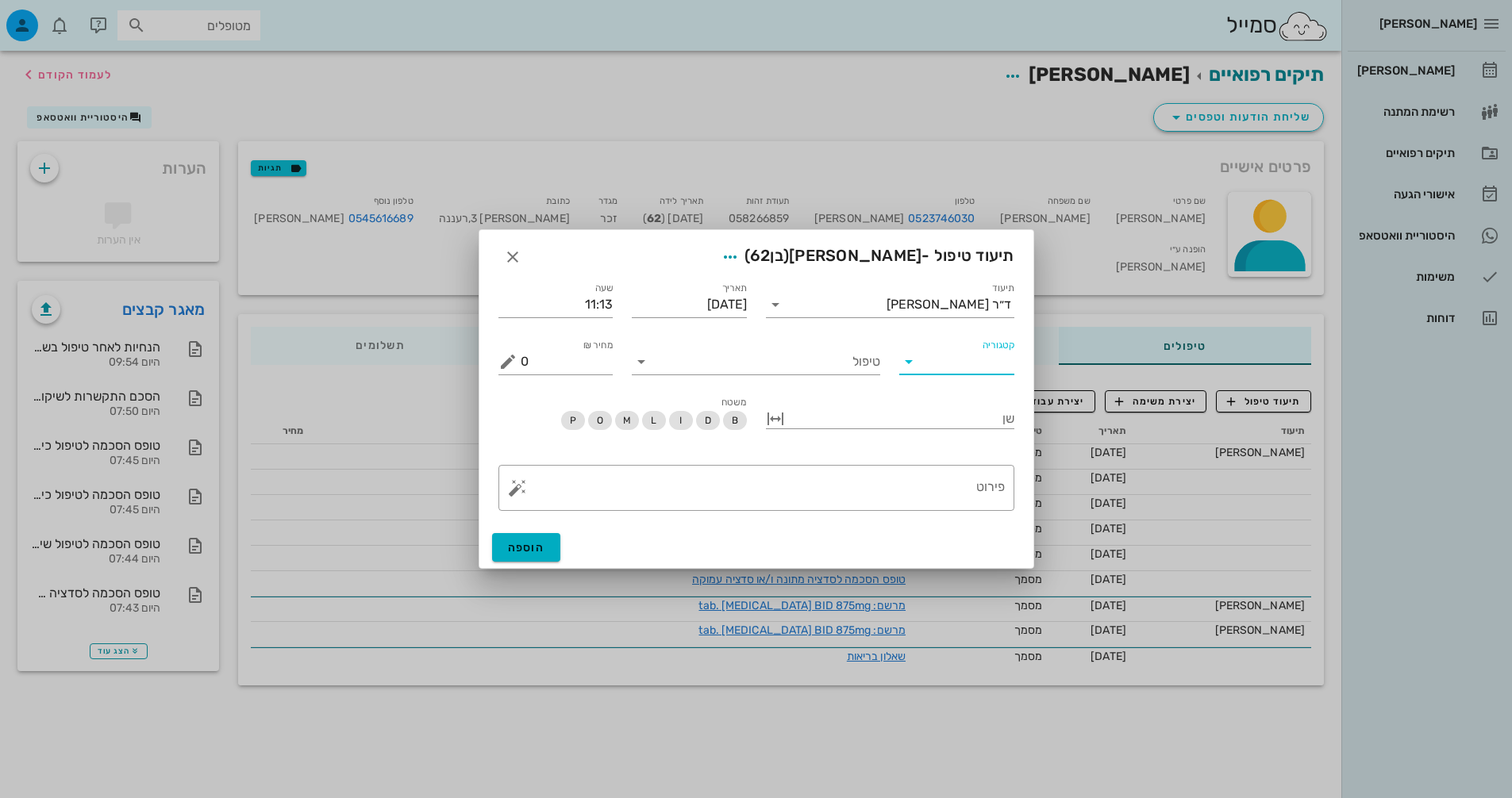
click at [928, 355] on input "קטגוריה" at bounding box center [969, 362] width 89 height 26
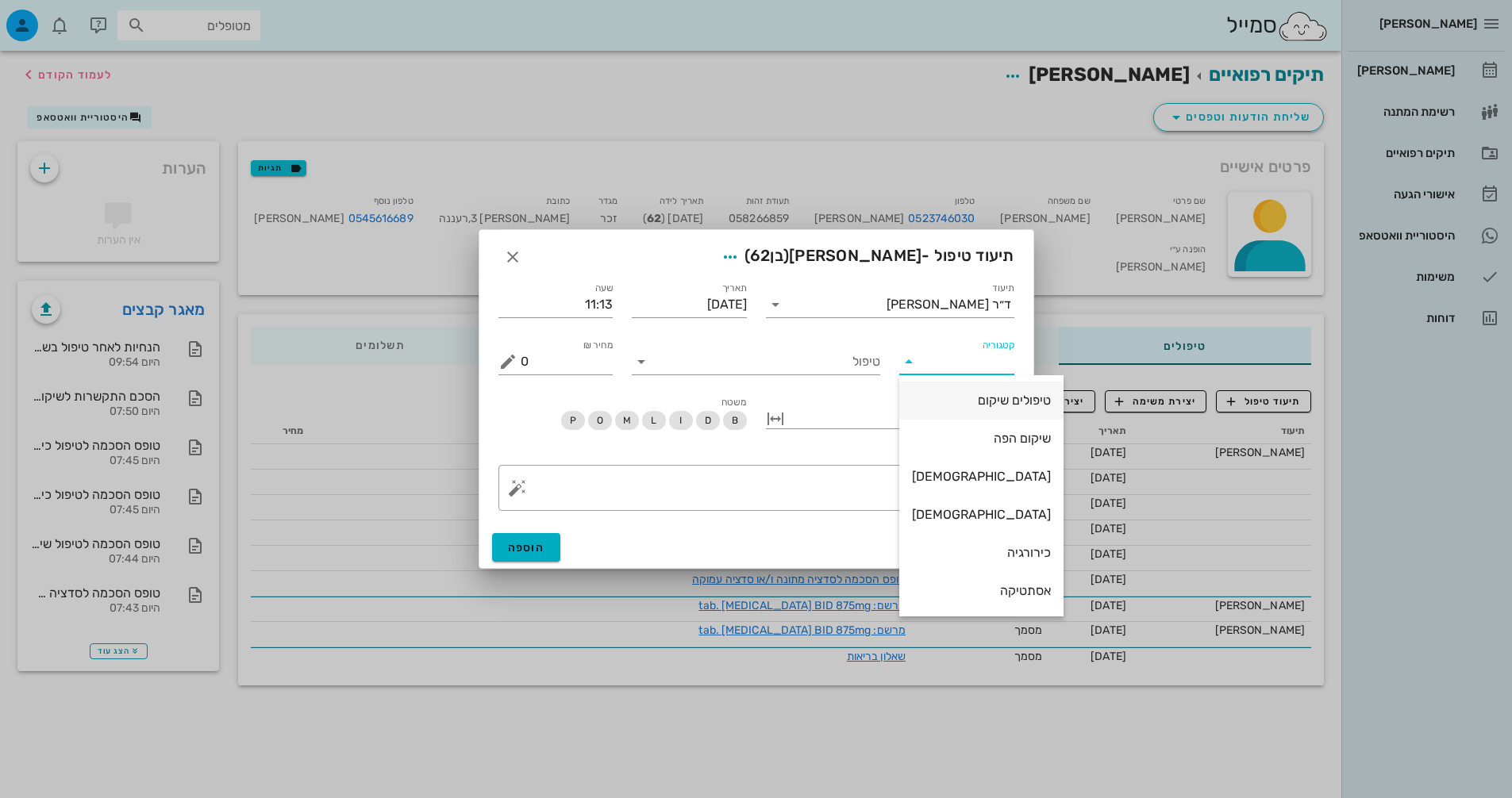
click at [974, 399] on div "טיפולים שיקום" at bounding box center [981, 400] width 139 height 15
type input "טיפולים שיקום"
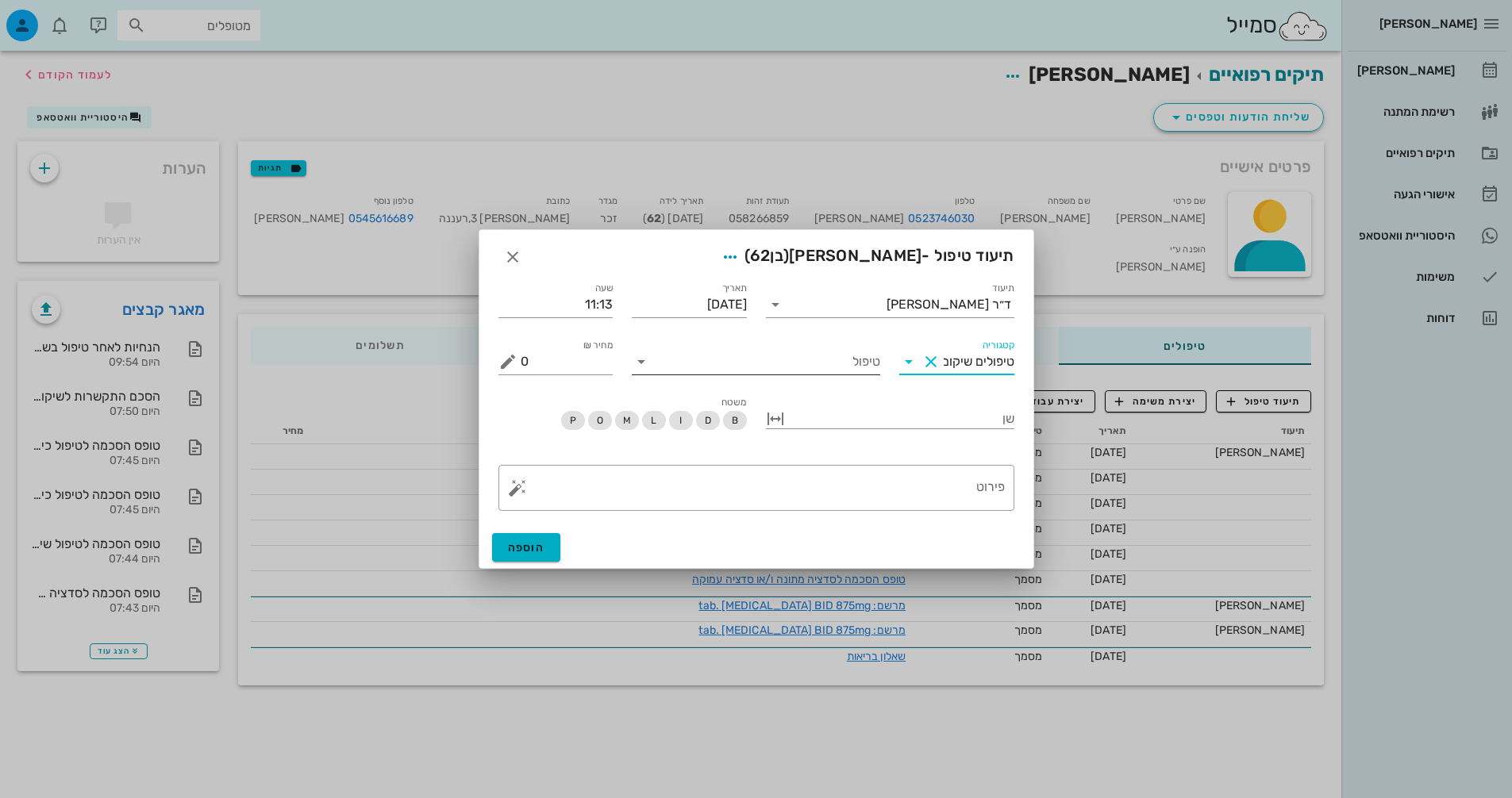
click at [830, 342] on div "טיפול" at bounding box center [756, 357] width 249 height 35
click at [828, 351] on input "טיפול" at bounding box center [767, 362] width 227 height 26
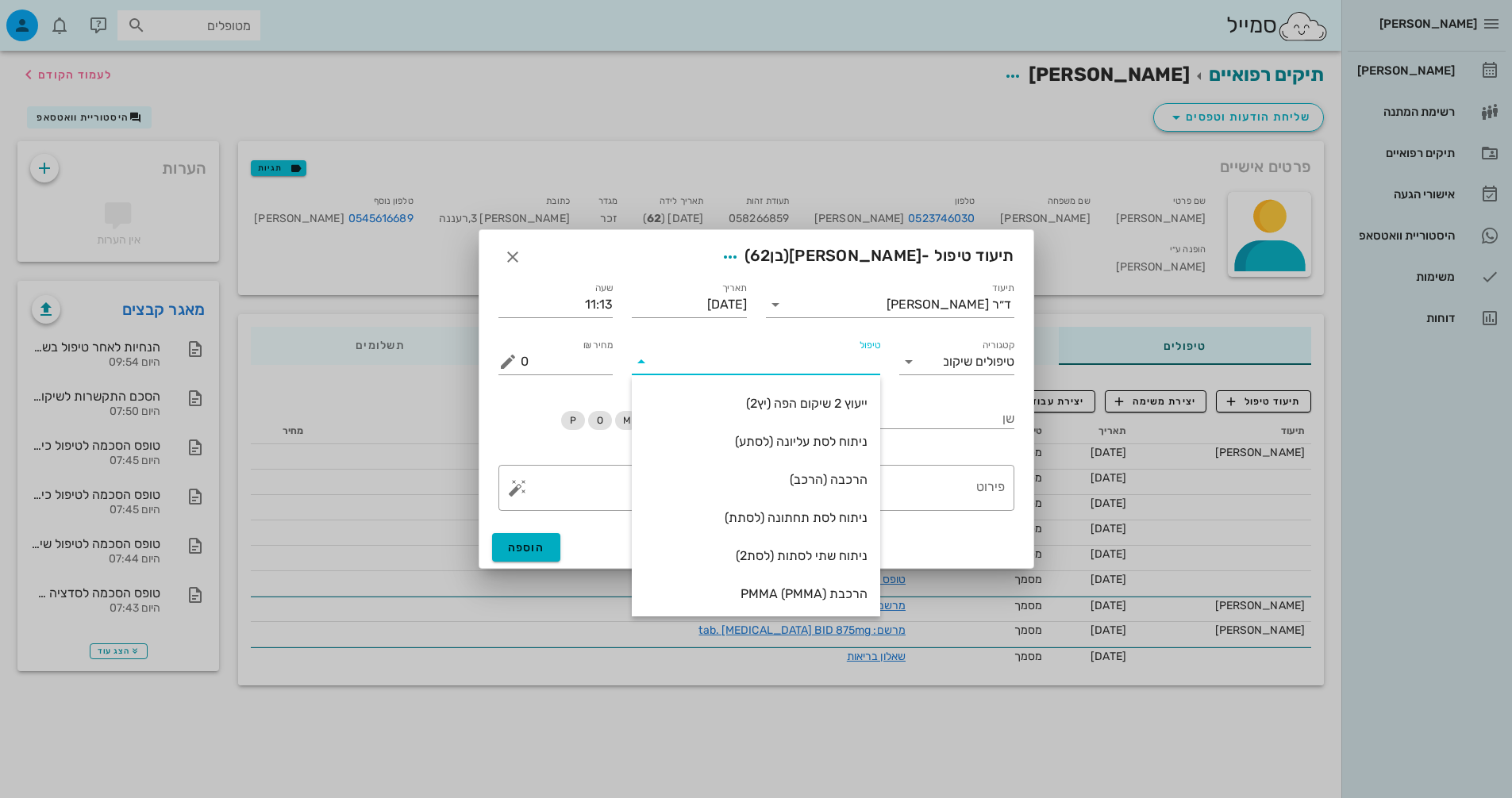
scroll to position [158, 0]
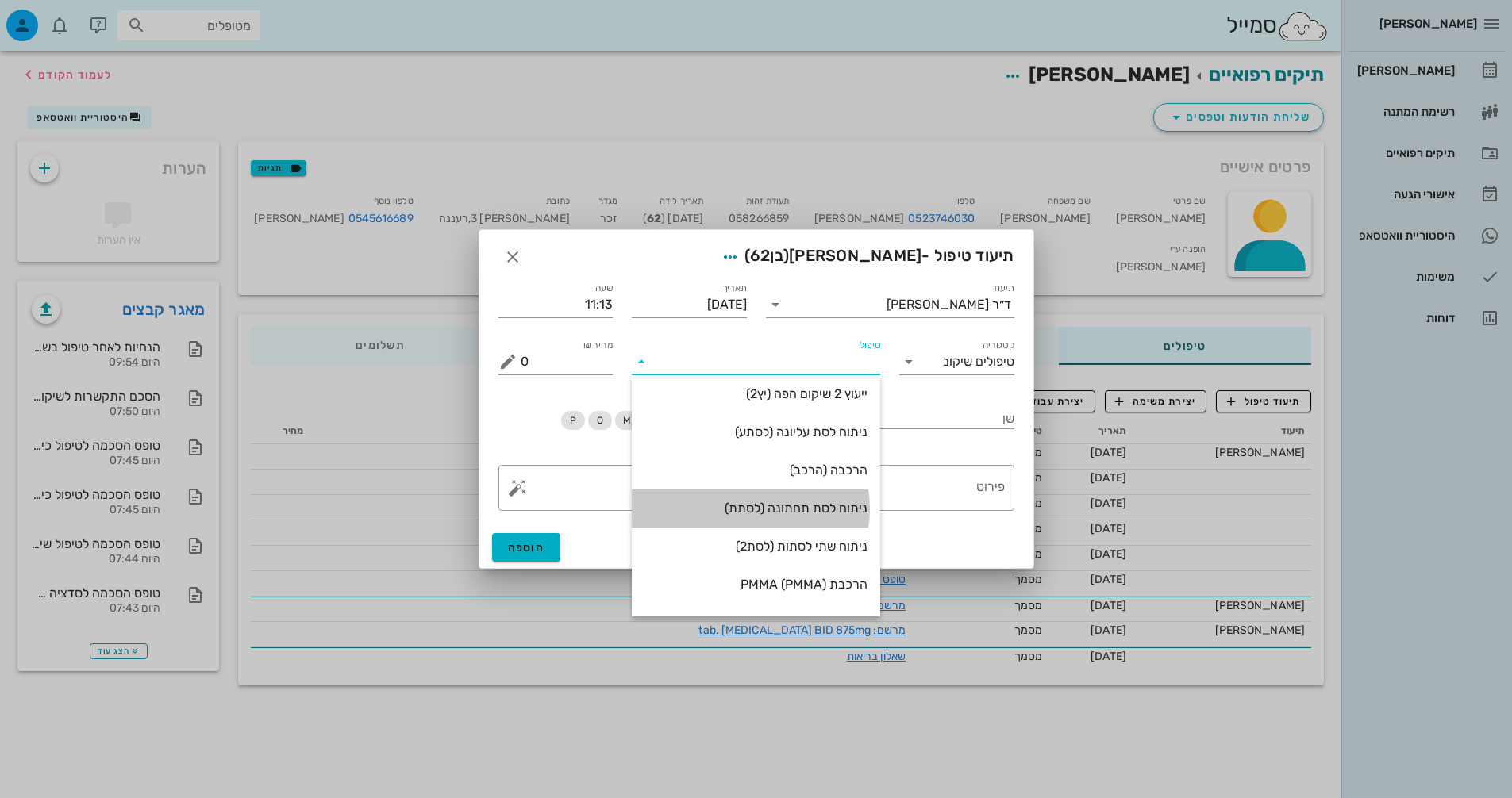
click at [835, 516] on div "ניתוח לסת תחתונה (לסתת)" at bounding box center [756, 508] width 223 height 15
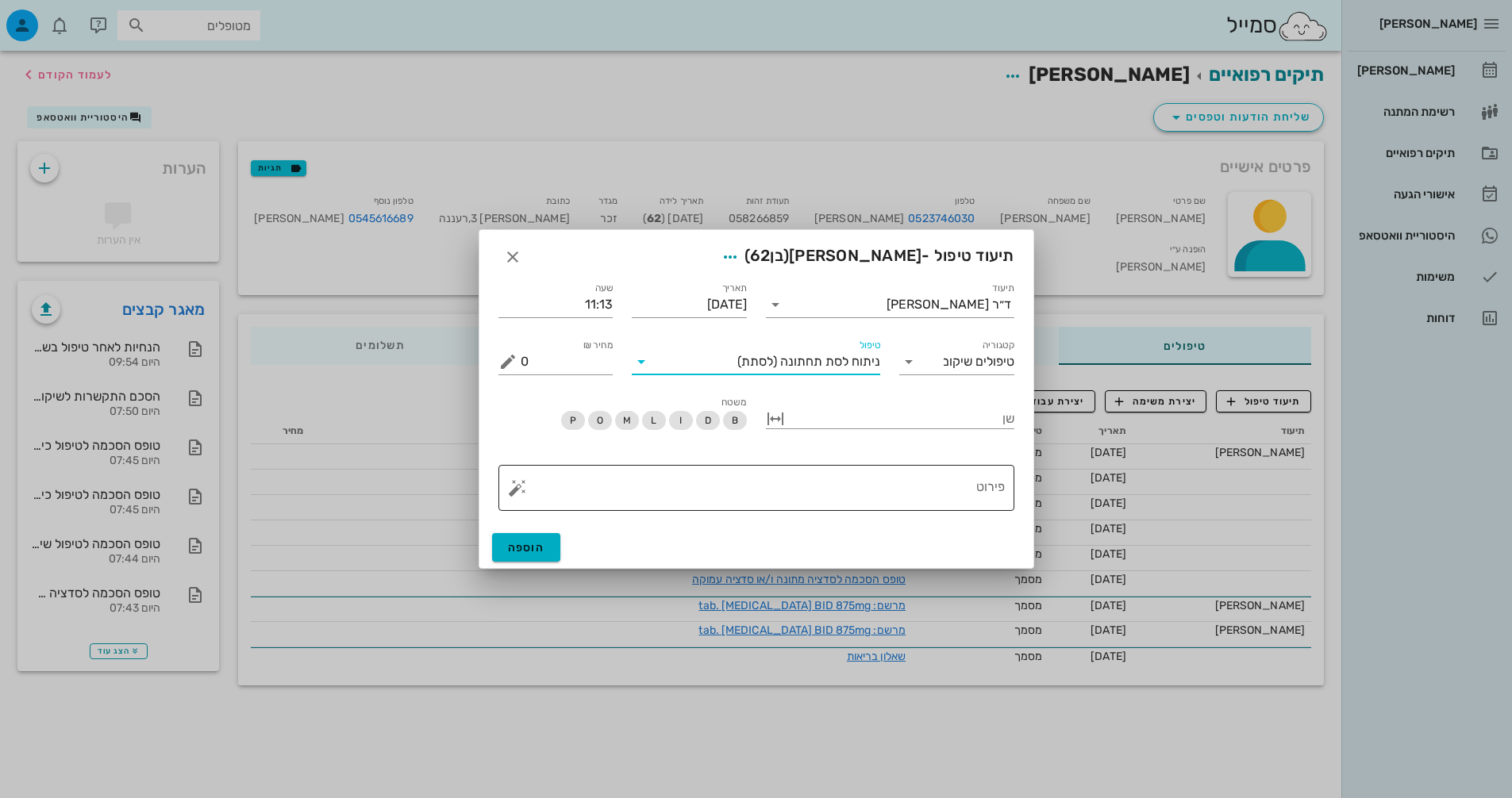
click at [782, 485] on textarea "פירוט" at bounding box center [762, 491] width 484 height 38
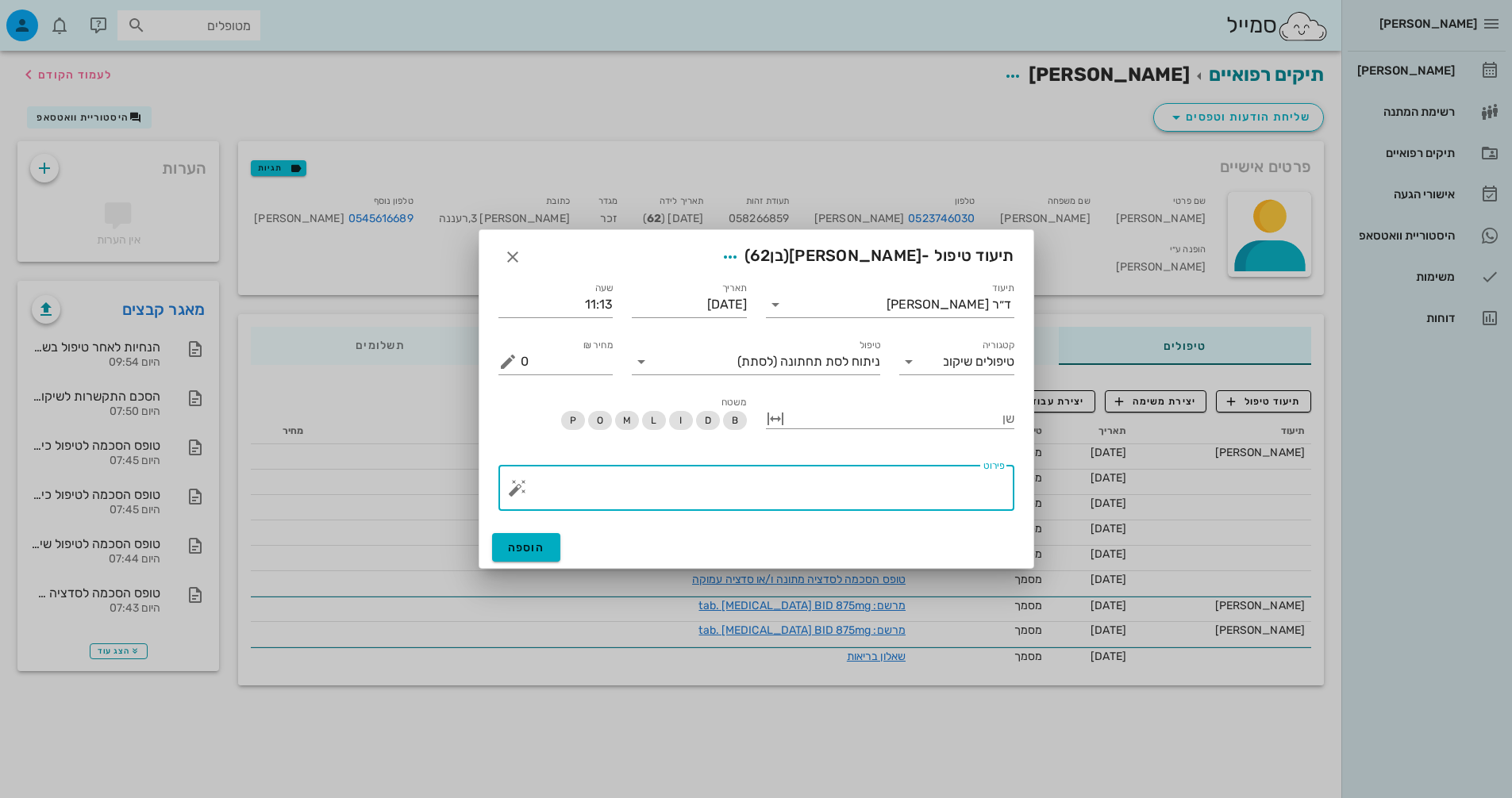
click at [510, 491] on button "button" at bounding box center [517, 488] width 19 height 19
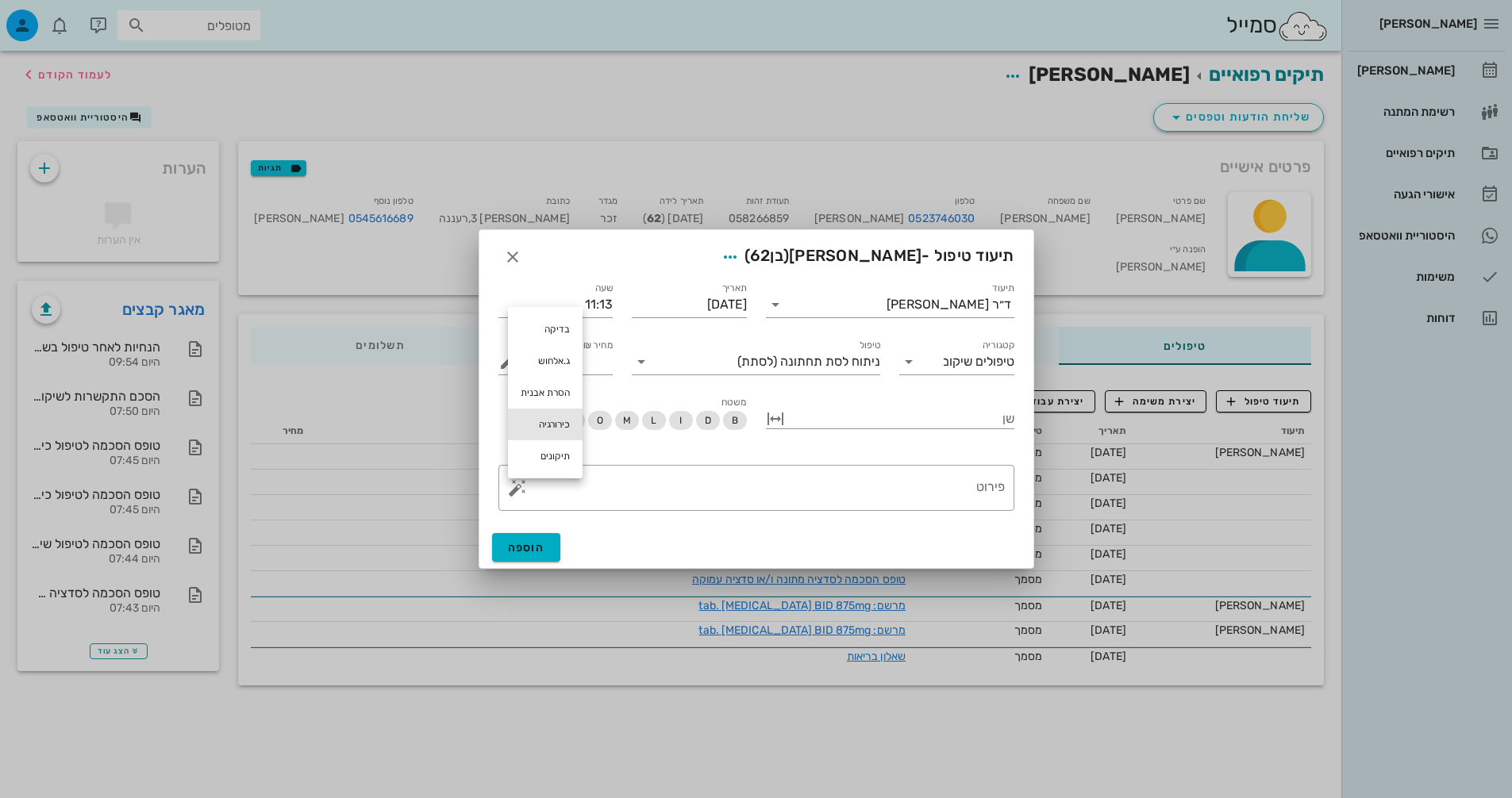
click at [540, 422] on div "כירורגיה" at bounding box center [545, 424] width 75 height 32
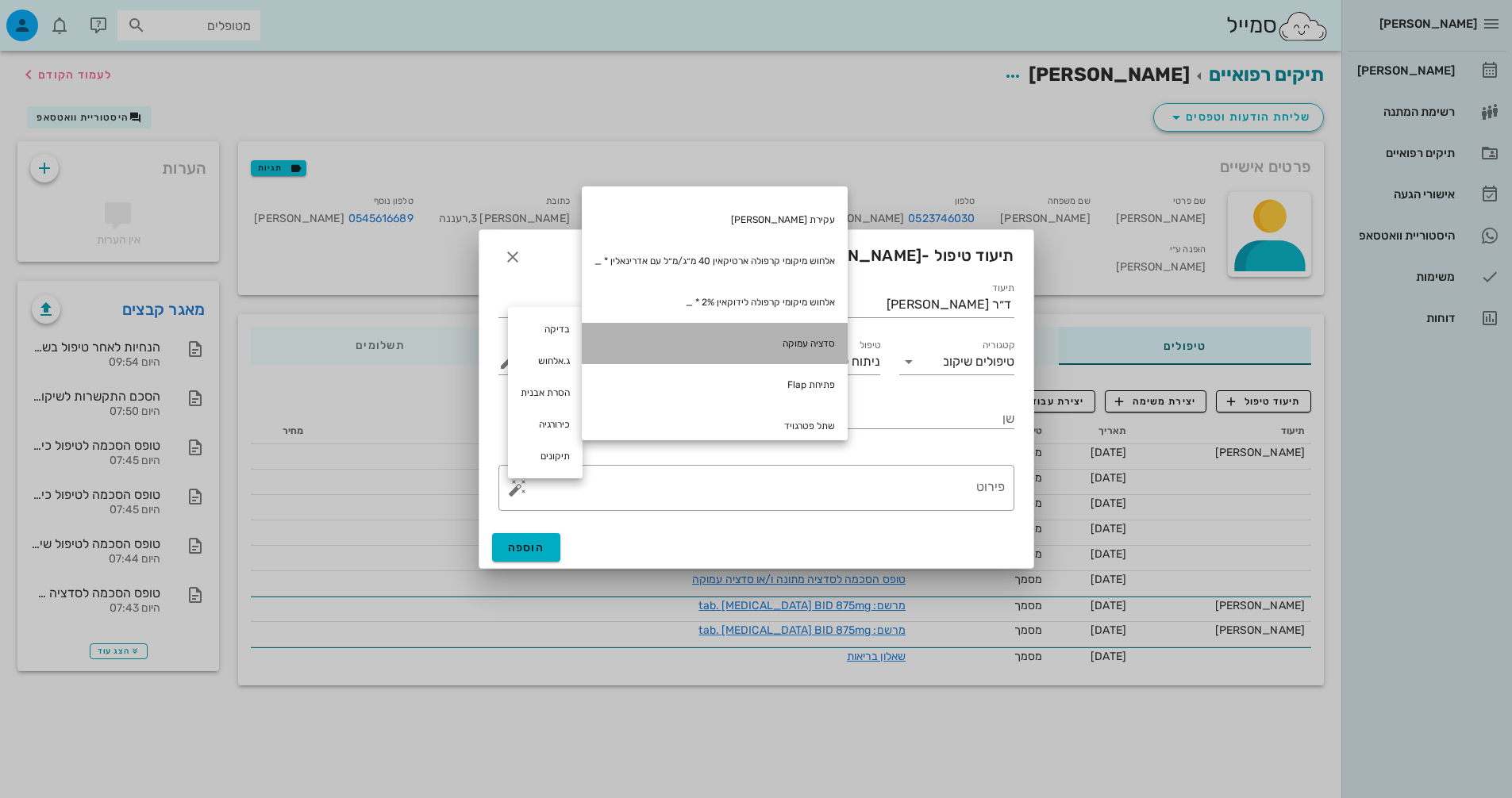
click at [761, 343] on div "סדציה עמוקה" at bounding box center [715, 343] width 266 height 41
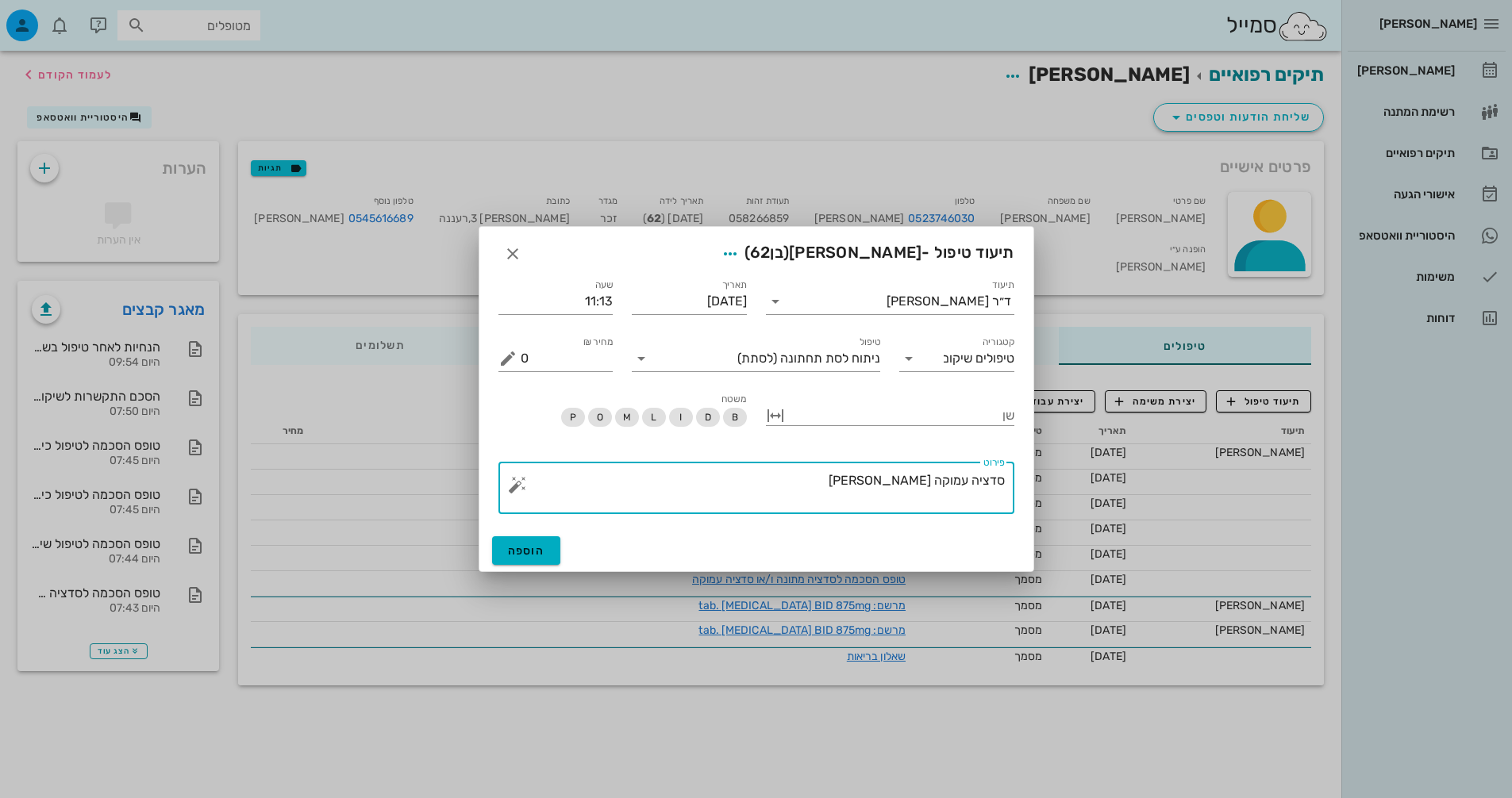
click at [517, 479] on button "button" at bounding box center [517, 485] width 19 height 19
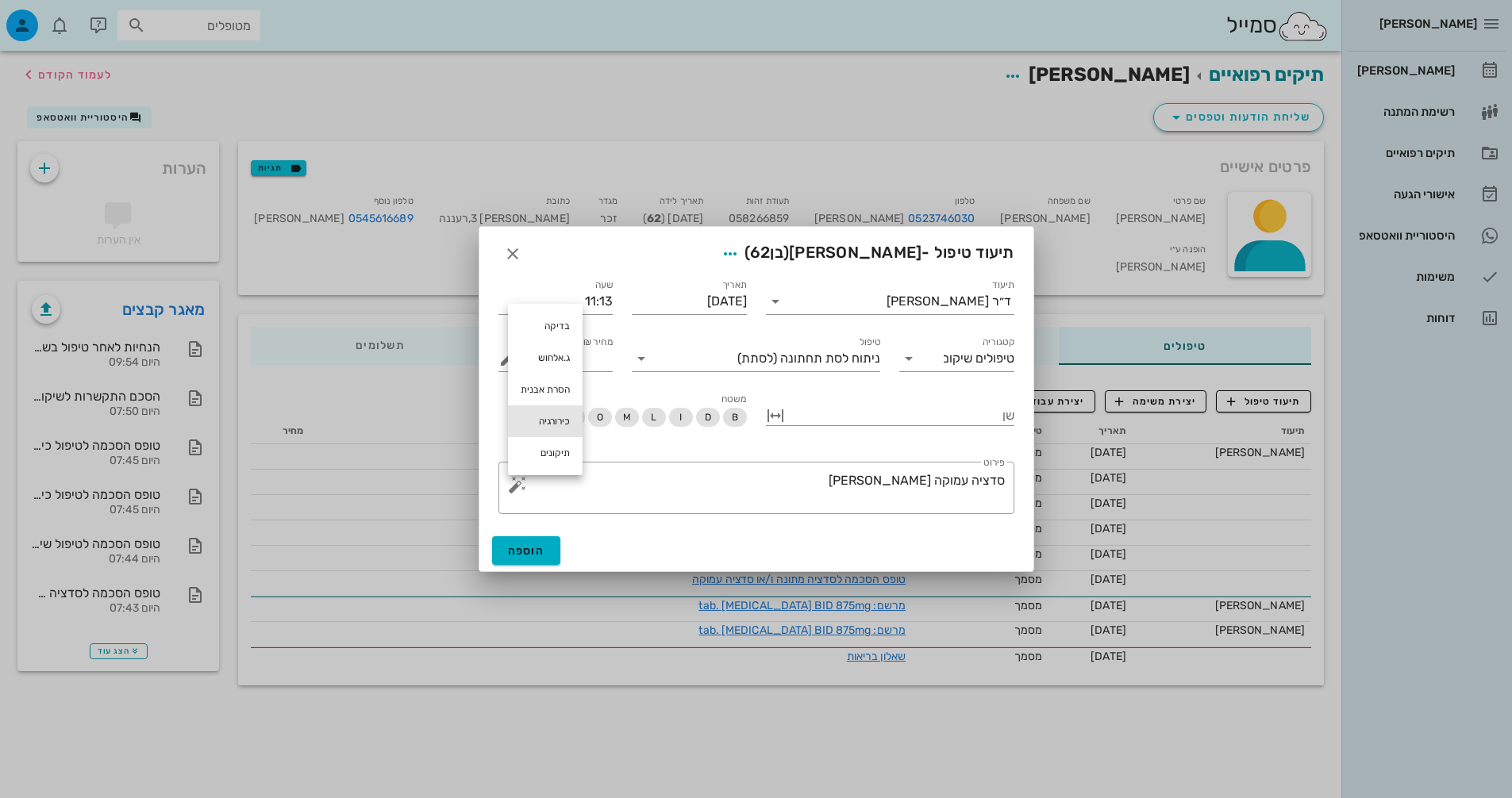
click at [566, 425] on div "כירורגיה" at bounding box center [545, 421] width 75 height 32
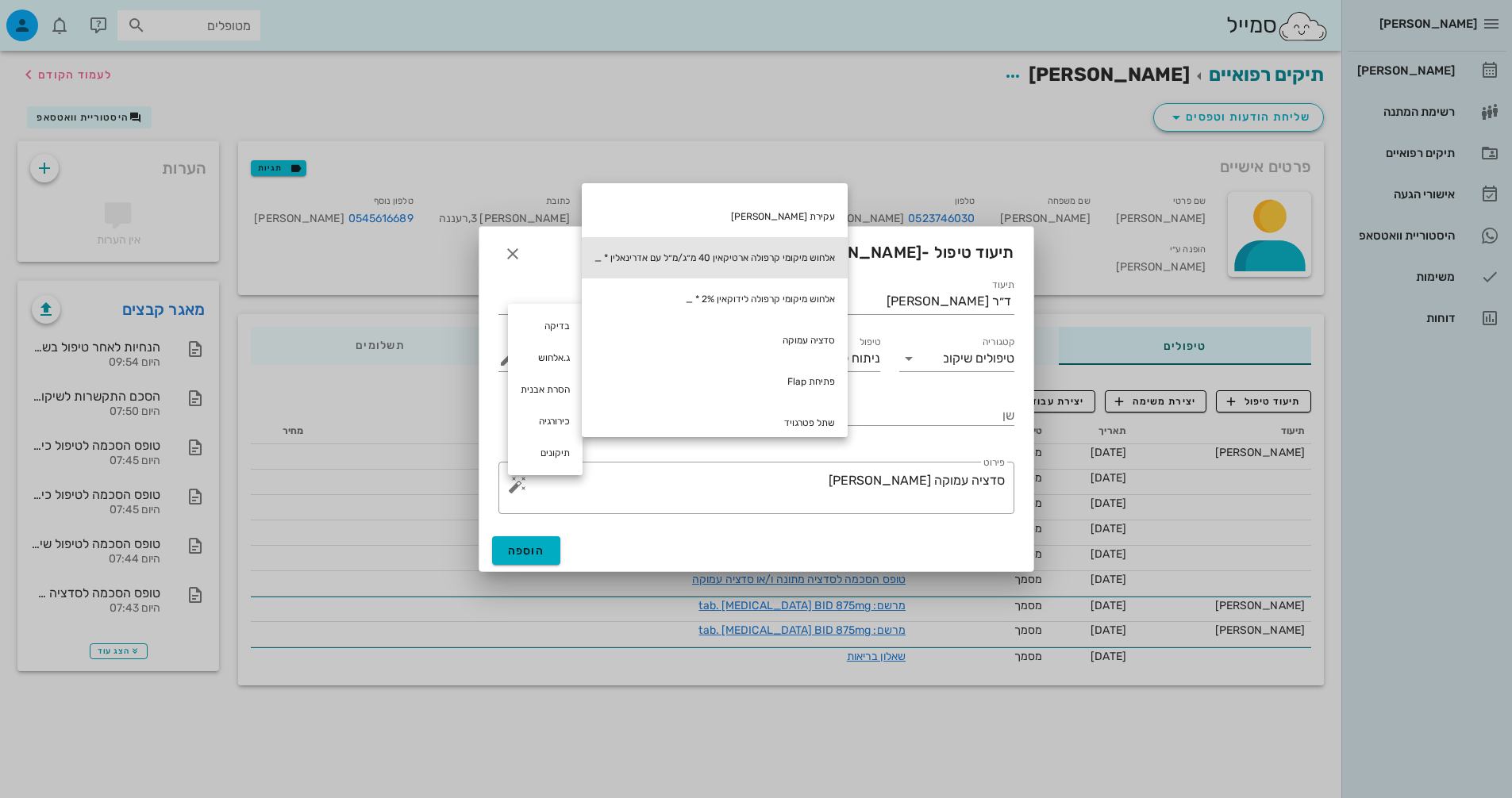
click at [722, 267] on div "אלחוש מיקומי קרפולה ארטיקאין 40 מ״ג/מ״ל עם אדרינאלין * _" at bounding box center [715, 258] width 266 height 41
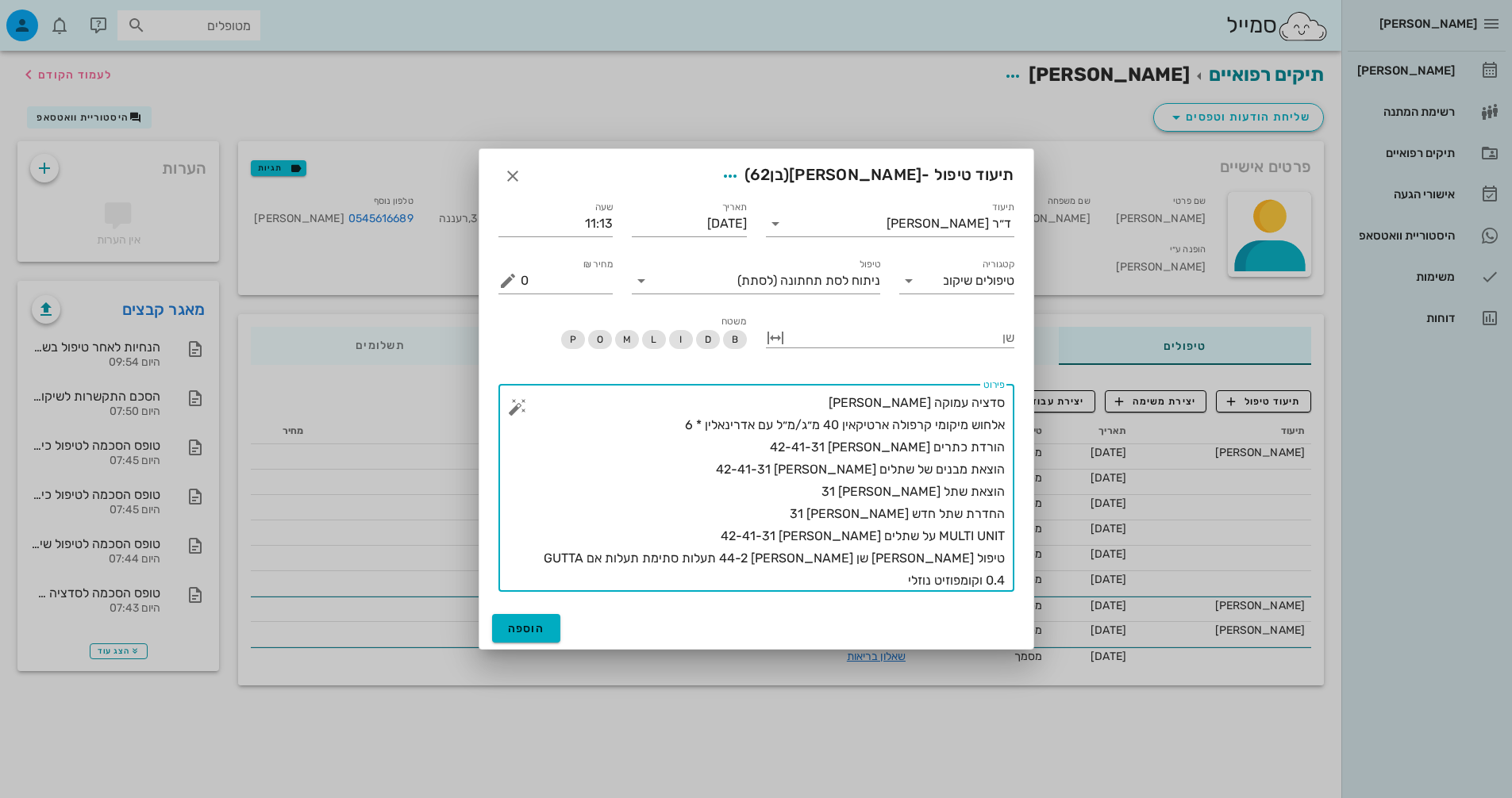
drag, startPoint x: 878, startPoint y: 559, endPoint x: 906, endPoint y: 559, distance: 28.0
click at [906, 559] on textarea "סדציה עמוקה [PERSON_NAME] אלחוש מיקומי קרפולה ארטיקאין 40 מ״ג/מ״ל עם אדרינאלין …" at bounding box center [762, 491] width 484 height 200
drag, startPoint x: 877, startPoint y: 560, endPoint x: 905, endPoint y: 557, distance: 28.2
click at [905, 557] on textarea "סדציה עמוקה [PERSON_NAME] אלחוש מיקומי קרפולה ארטיקאין 40 מ״ג/מ״ל עם אדרינאלין …" at bounding box center [762, 491] width 484 height 200
click at [989, 587] on textarea "סדציה עמוקה [PERSON_NAME] אלחוש מיקומי קרפולה ארטיקאין 40 מ״ג/מ״ל עם אדרינאלין …" at bounding box center [762, 491] width 484 height 200
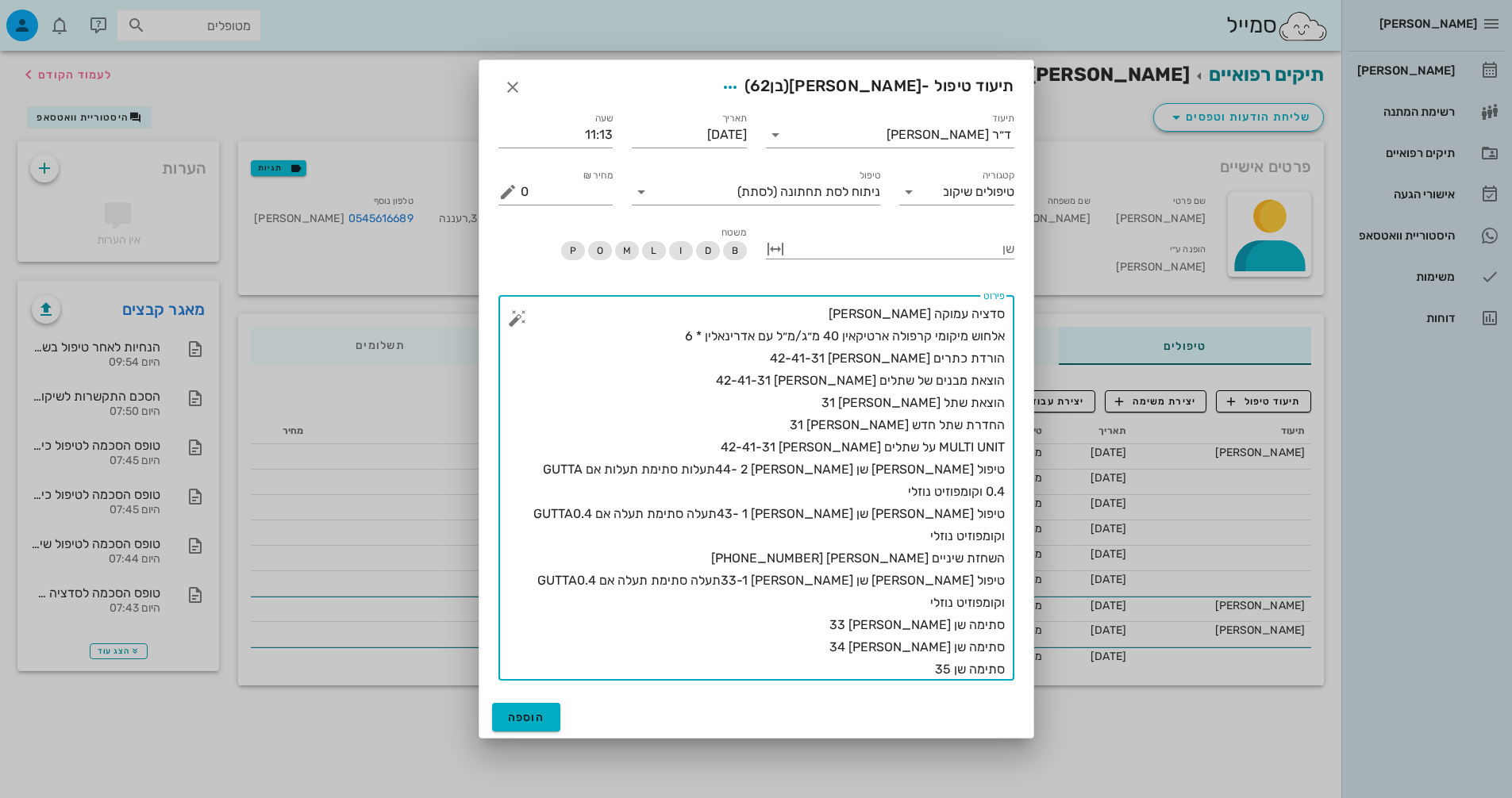
drag, startPoint x: 537, startPoint y: 269, endPoint x: 520, endPoint y: 299, distance: 34.5
click at [520, 297] on div "תיעוד ד״ר [PERSON_NAME] תאריך [DATE] שעה 11:13 קטגוריה טיפולים שיקום טיפול ניתו…" at bounding box center [756, 398] width 554 height 597
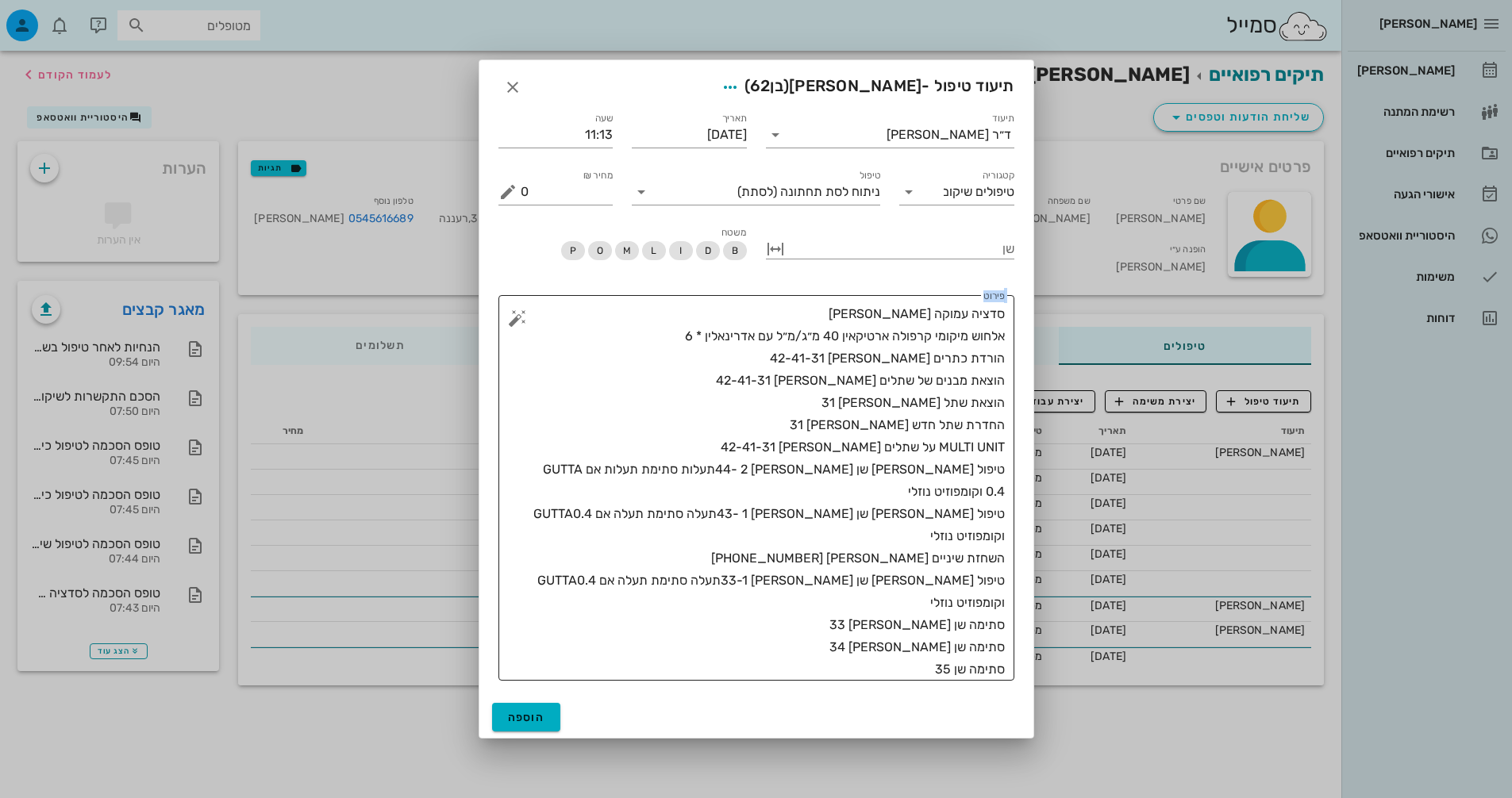
click at [528, 313] on textarea "סדציה עמוקה [PERSON_NAME] אלחוש מיקומי קרפולה ארטיקאין 40 מ״ג/מ״ל עם אדרינאלין …" at bounding box center [762, 492] width 484 height 378
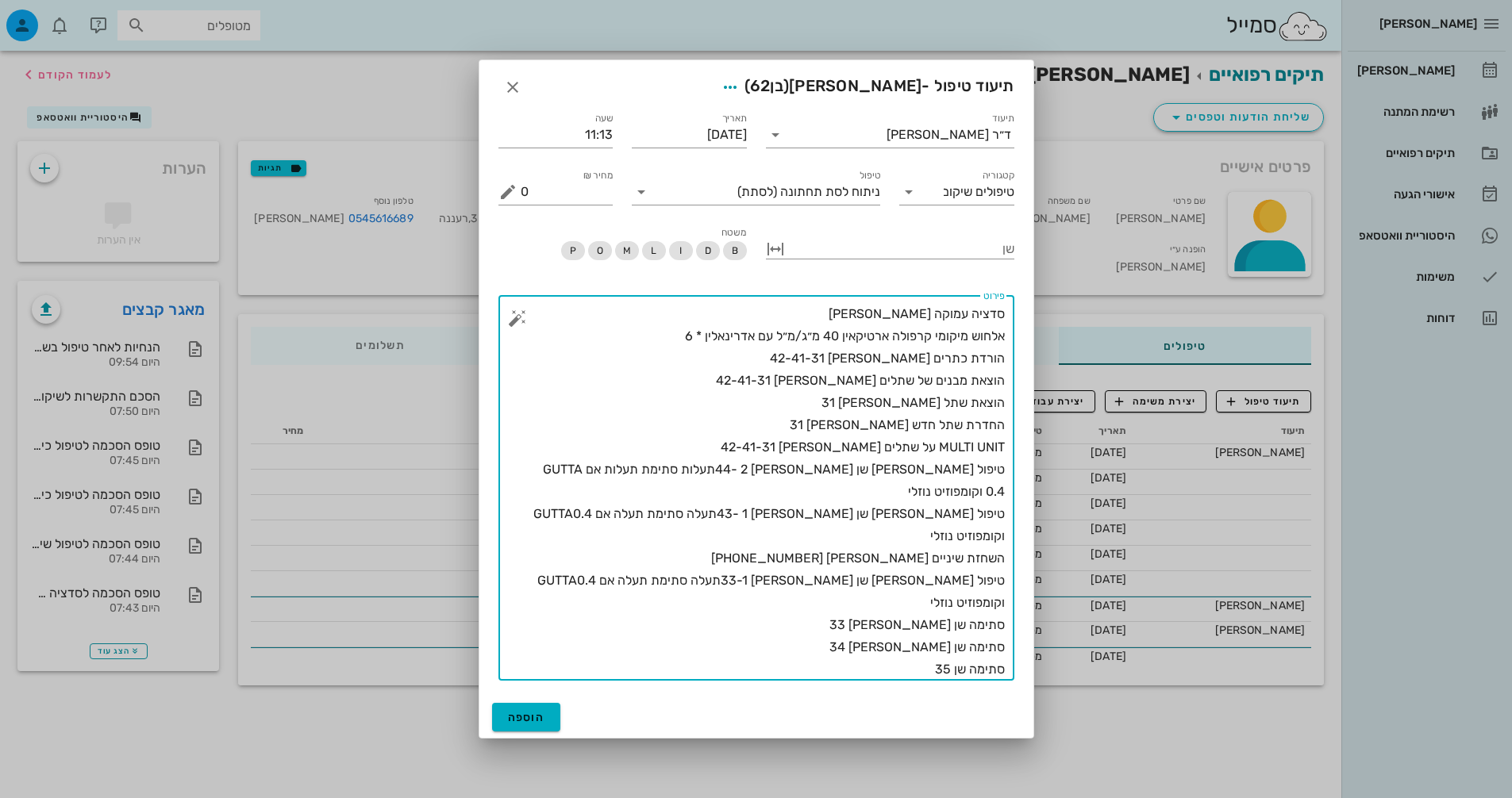
click at [511, 318] on button "button" at bounding box center [517, 318] width 19 height 19
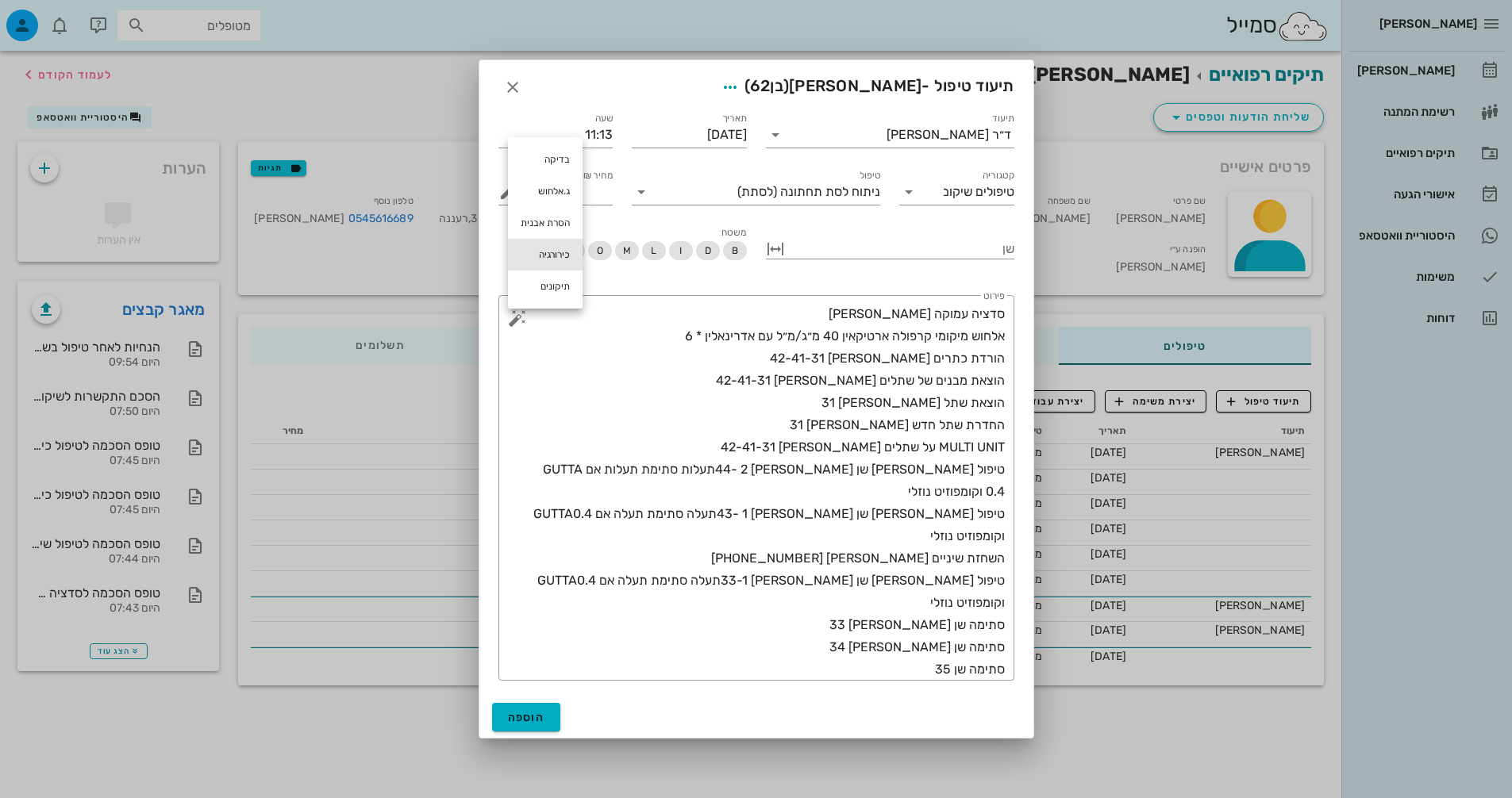
click at [538, 258] on div "כירורגיה" at bounding box center [545, 254] width 75 height 32
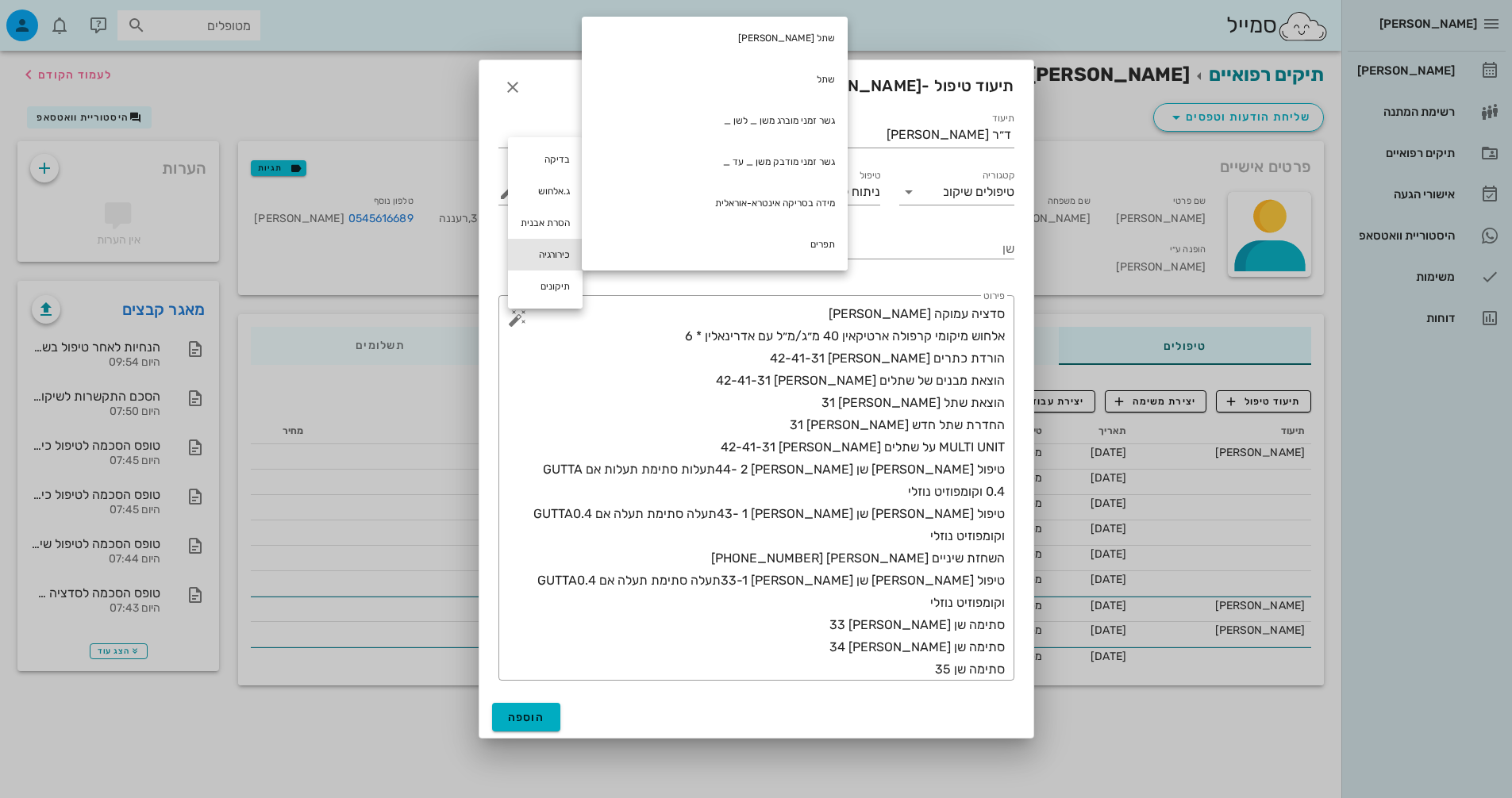
scroll to position [419, 0]
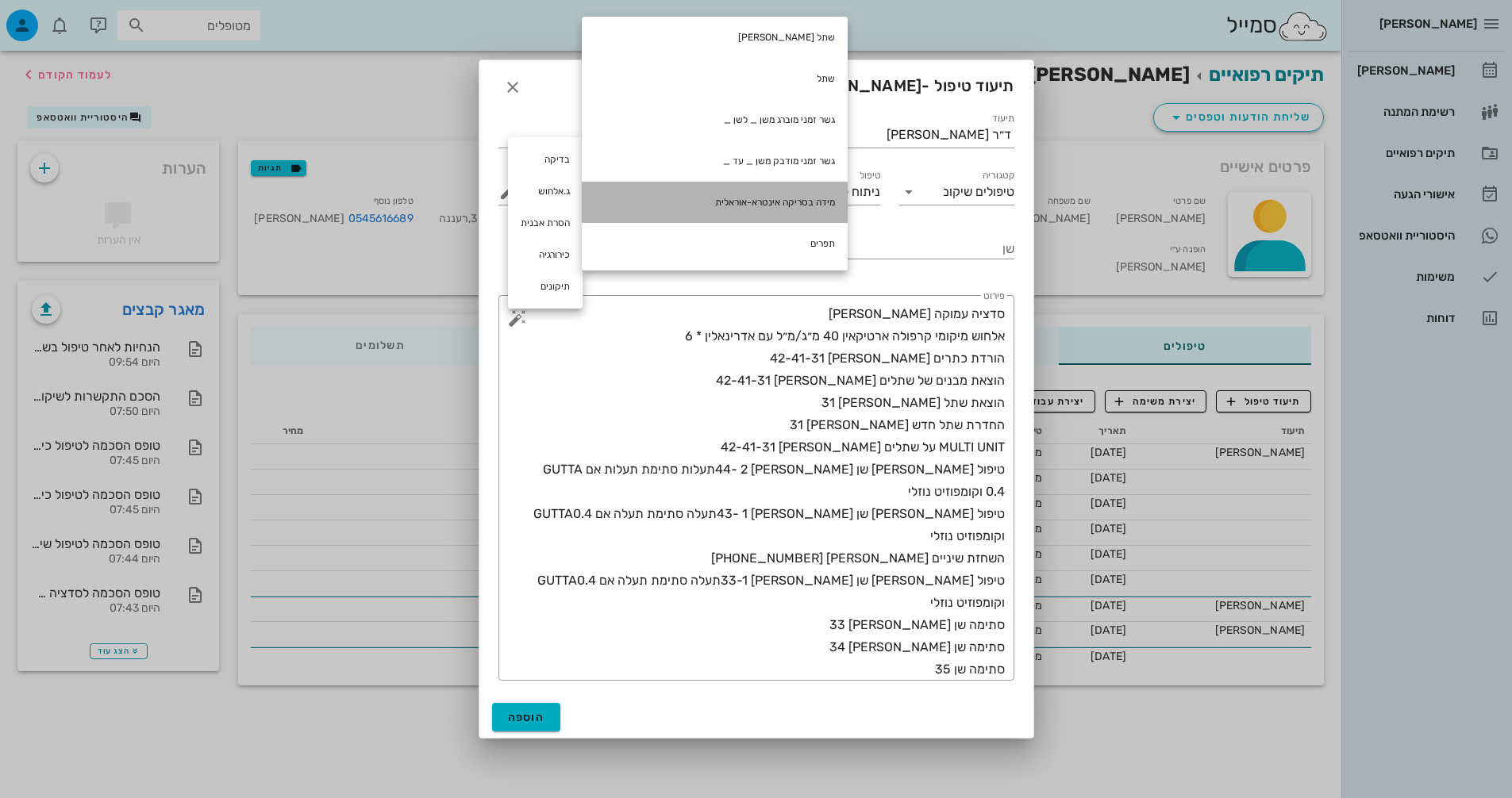
click at [756, 204] on div "מידה בסריקה אינטרא-אוראלית" at bounding box center [715, 202] width 266 height 41
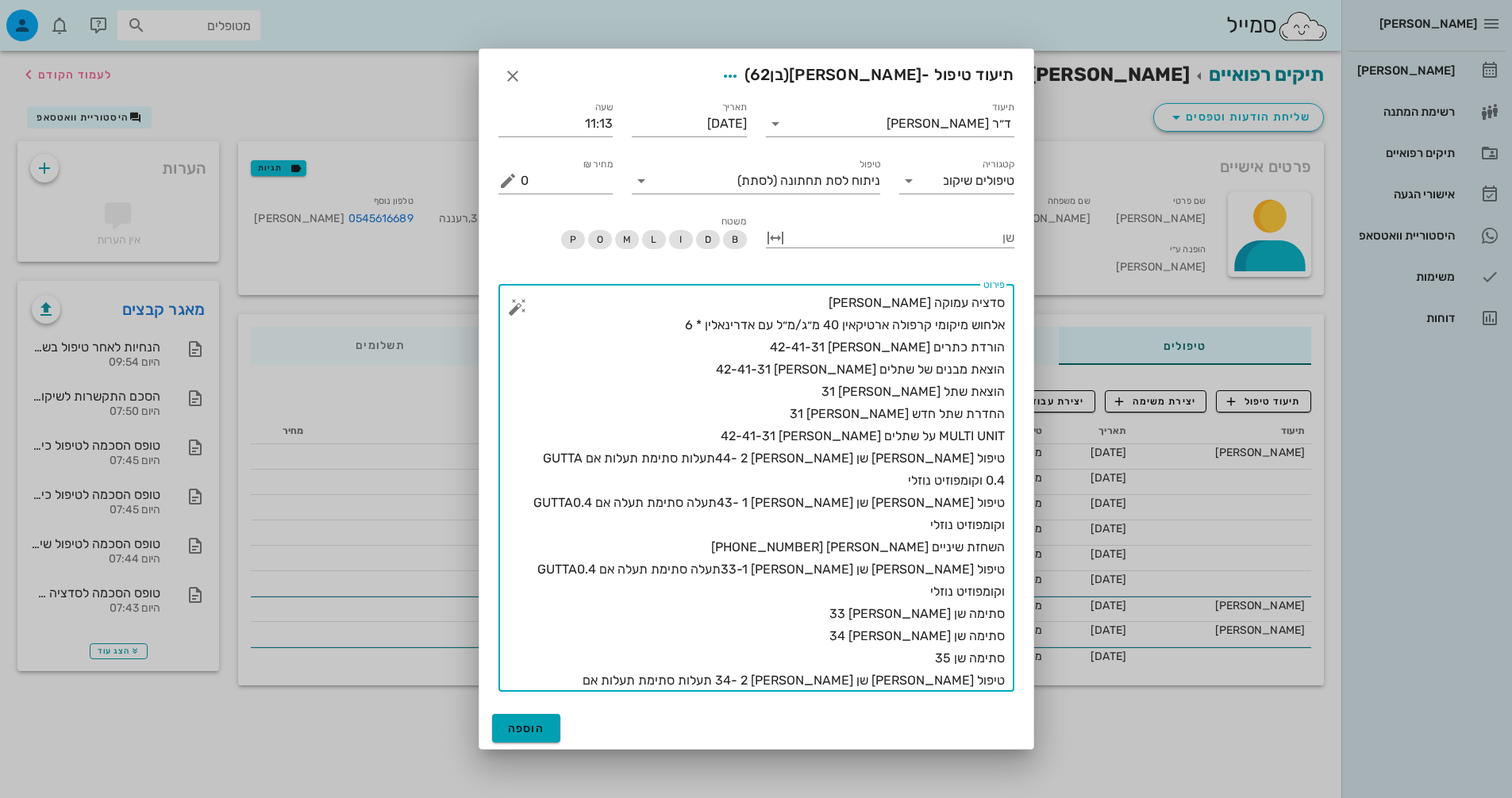
type textarea "סדציה עמוקה [PERSON_NAME] אלחוש מיקומי קרפולה ארטיקאין 40 מ״ג/מ״ל עם אדרינאלין …"
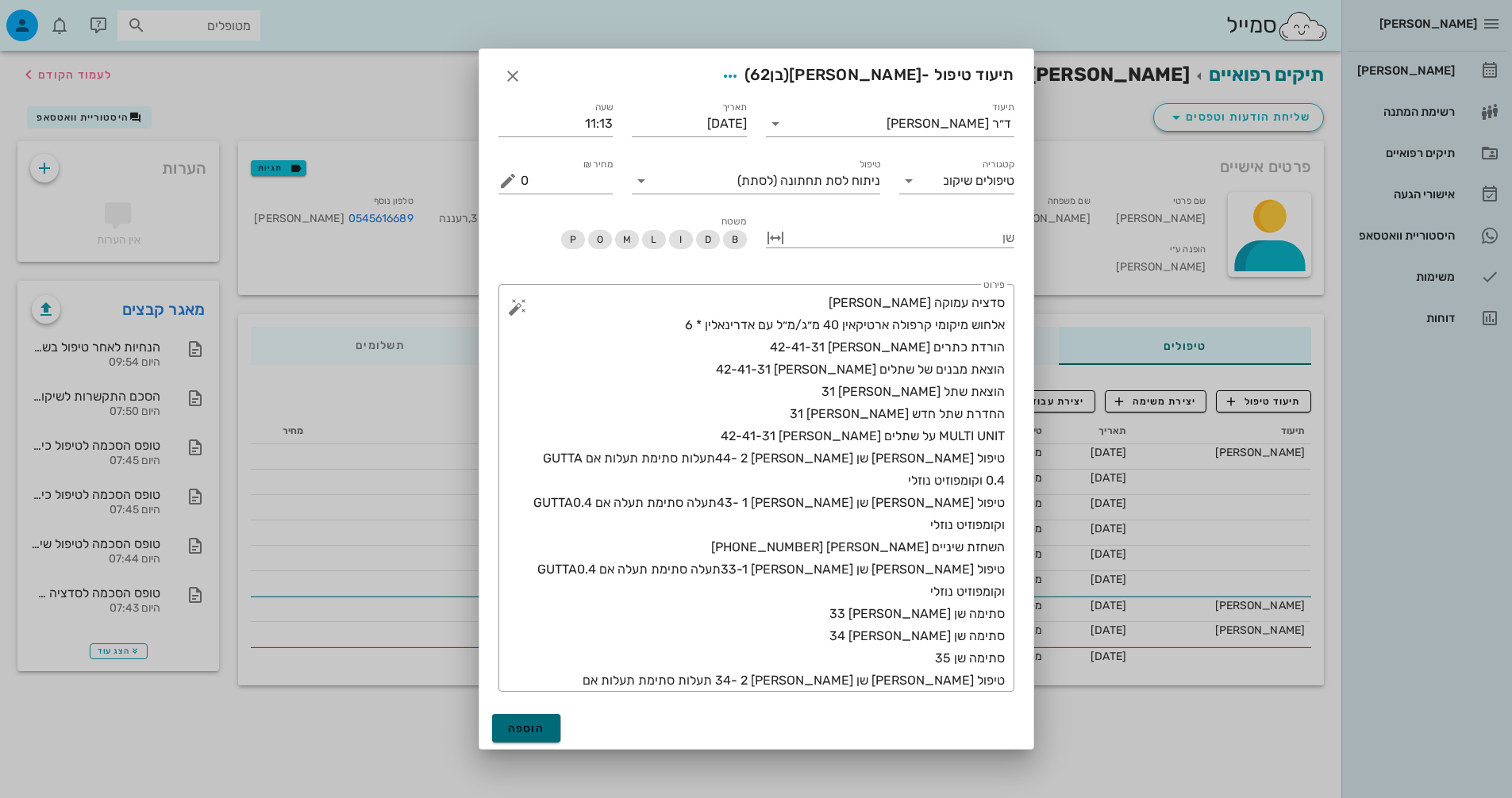
click at [546, 737] on button "הוספה" at bounding box center [526, 729] width 69 height 29
